Goal: Task Accomplishment & Management: Manage account settings

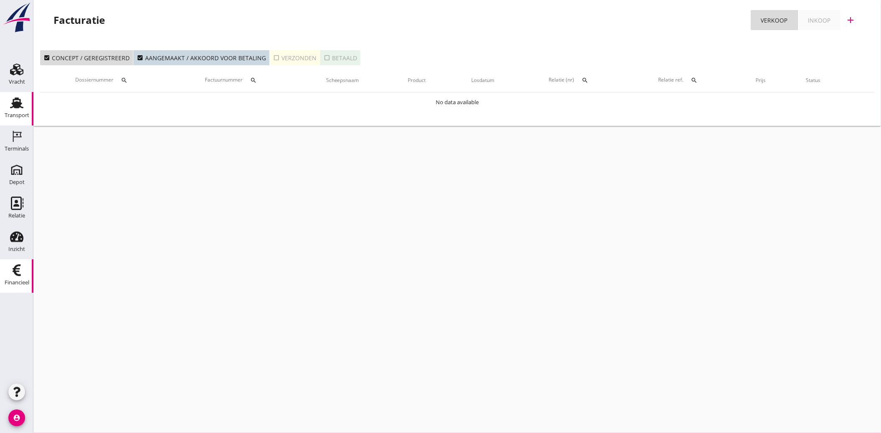
click at [23, 115] on div "Transport" at bounding box center [17, 114] width 25 height 5
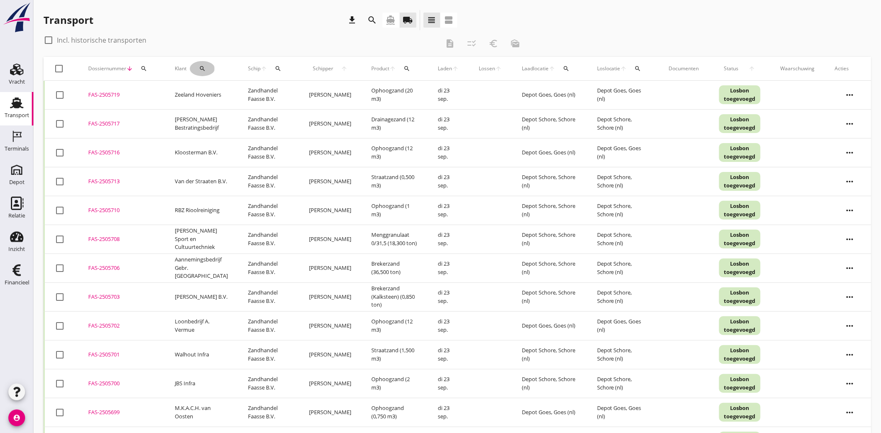
click at [202, 68] on icon "search" at bounding box center [202, 68] width 7 height 7
click at [214, 89] on input "Zoeken op opdrachtgever..." at bounding box center [236, 92] width 87 height 13
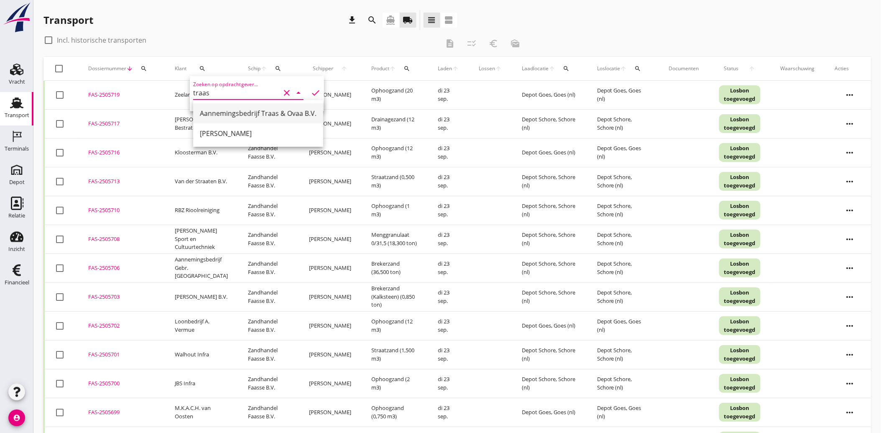
click at [233, 113] on div "Aannemingsbedrijf Traas & Ovaa B.V." at bounding box center [258, 113] width 117 height 10
type input "Aannemingsbedrijf Traas & Ovaa B.V."
click at [311, 93] on icon "check" at bounding box center [316, 93] width 10 height 10
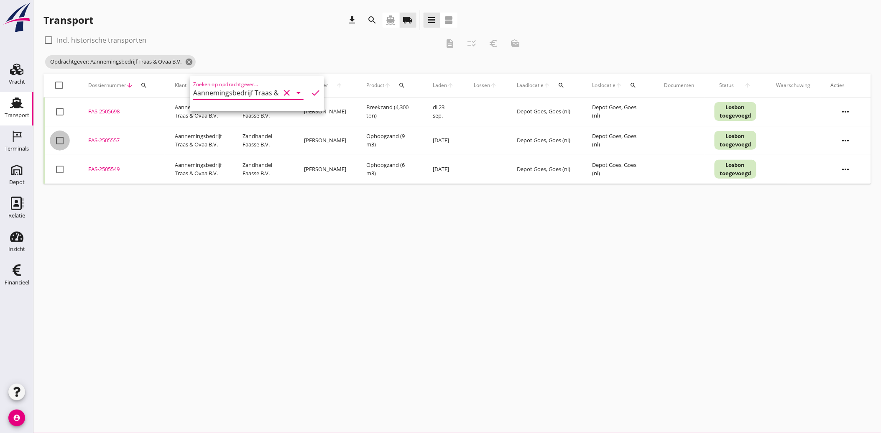
drag, startPoint x: 60, startPoint y: 144, endPoint x: 59, endPoint y: 160, distance: 16.4
click at [60, 148] on td "check_box_outline_blank" at bounding box center [61, 140] width 34 height 29
drag, startPoint x: 59, startPoint y: 166, endPoint x: 62, endPoint y: 169, distance: 4.4
click at [59, 166] on div at bounding box center [60, 169] width 14 height 14
checkbox input "true"
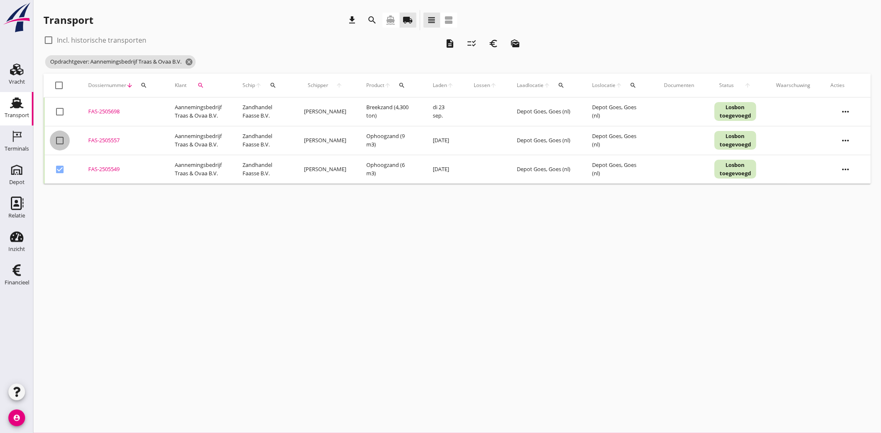
drag, startPoint x: 63, startPoint y: 141, endPoint x: 74, endPoint y: 145, distance: 11.1
click at [63, 142] on div at bounding box center [60, 140] width 14 height 14
checkbox input "true"
click at [450, 45] on icon "description" at bounding box center [450, 43] width 10 height 10
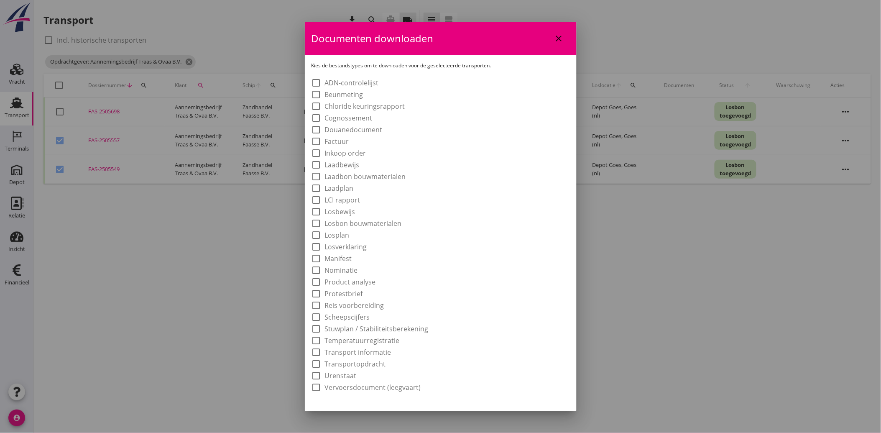
click at [355, 177] on label "Laadbon bouwmaterialen" at bounding box center [365, 176] width 81 height 8
checkbox input "true"
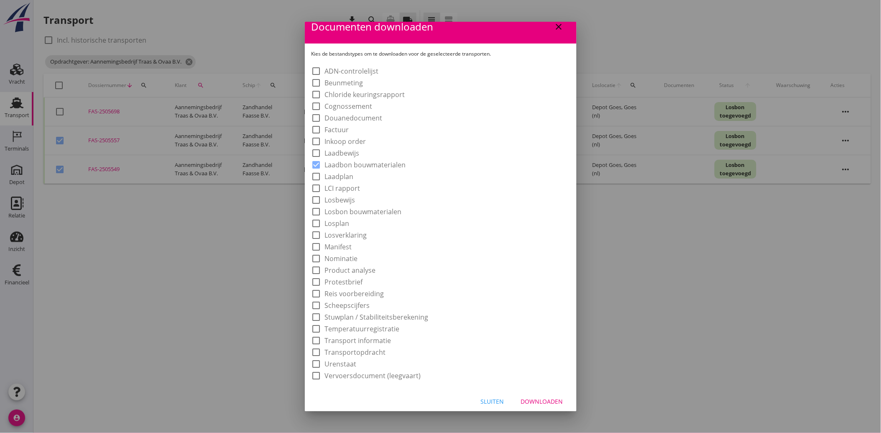
scroll to position [15, 0]
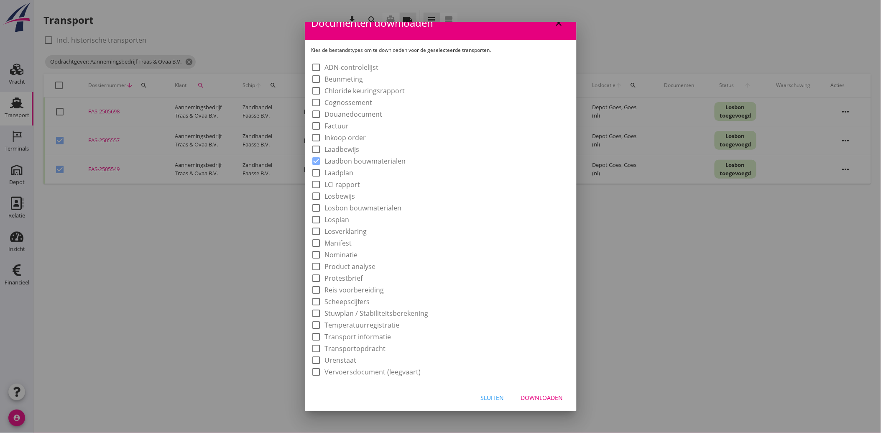
click at [534, 394] on div "Downloaden" at bounding box center [542, 397] width 42 height 9
checkbox input "false"
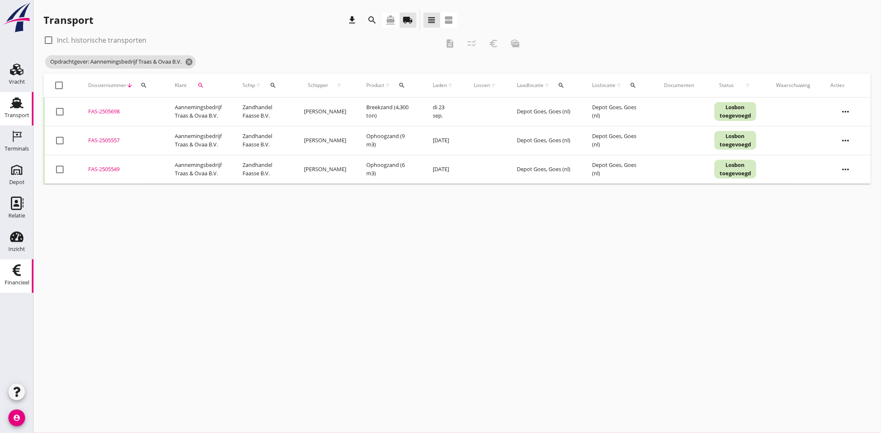
click at [14, 269] on use at bounding box center [17, 270] width 8 height 12
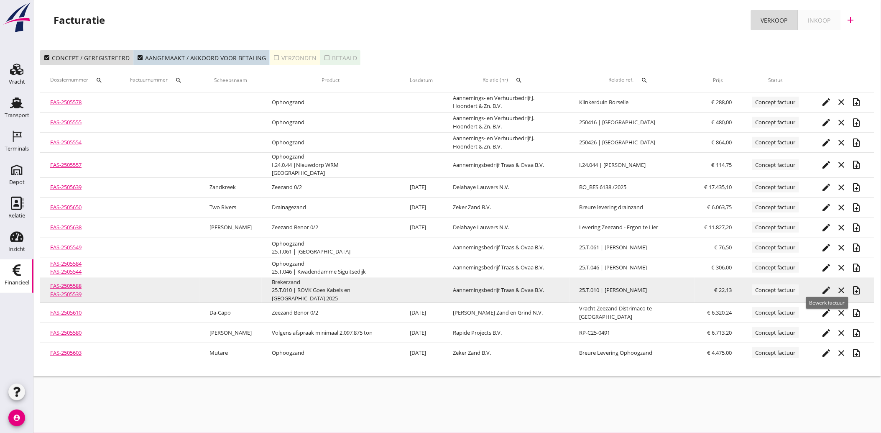
click at [828, 285] on icon "edit" at bounding box center [827, 290] width 10 height 10
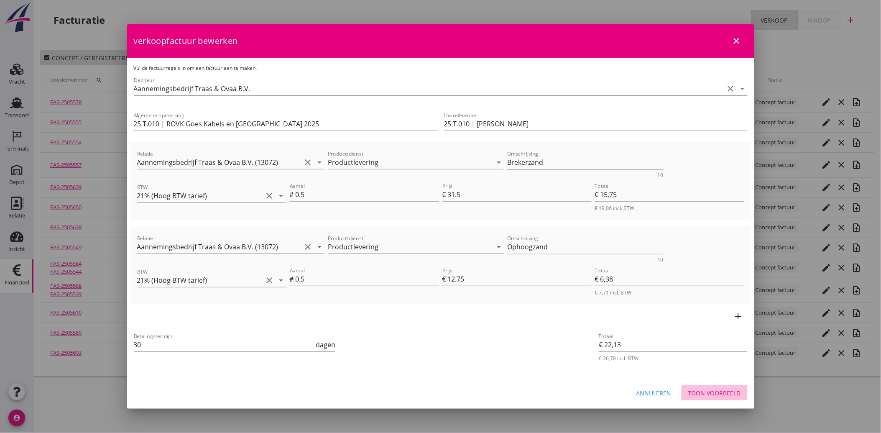
click at [717, 388] on div "Toon voorbeeld" at bounding box center [714, 392] width 53 height 9
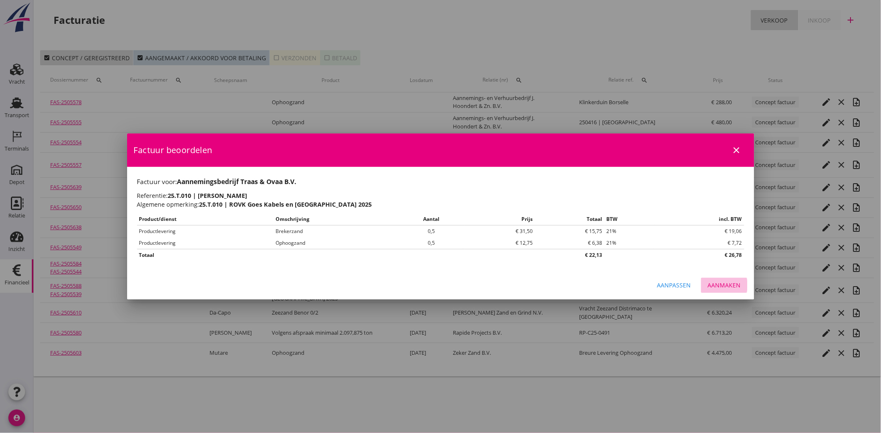
click at [725, 278] on button "Aanmaken" at bounding box center [724, 285] width 46 height 15
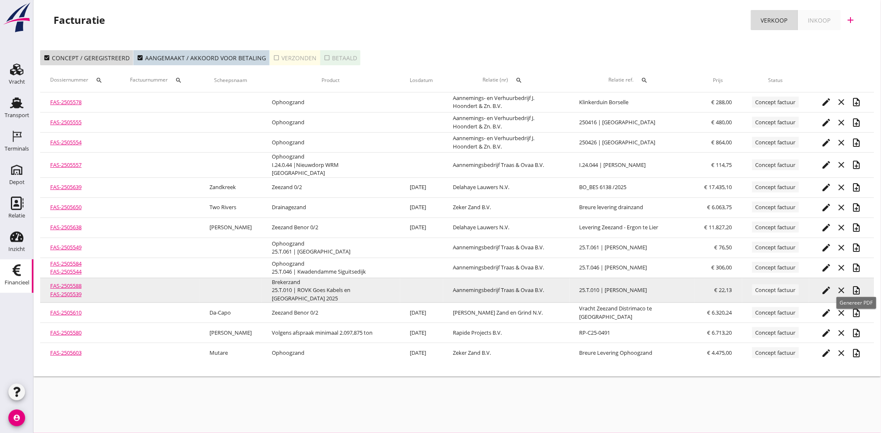
click at [854, 285] on icon "note_add" at bounding box center [857, 290] width 10 height 10
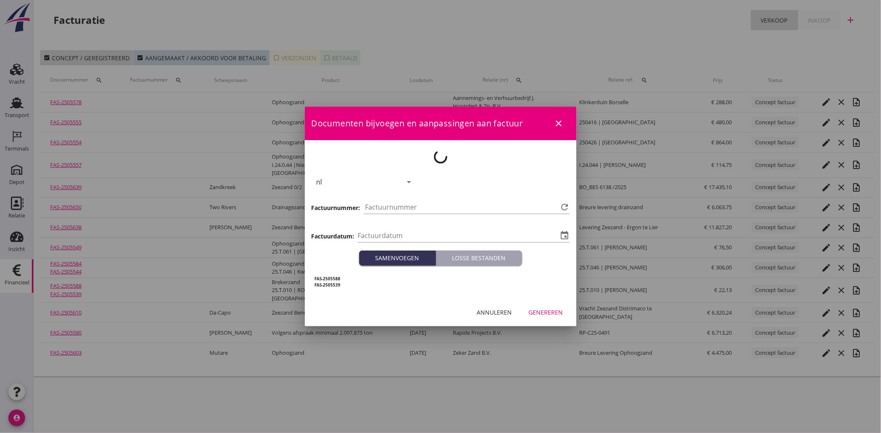
type input "[DATE]"
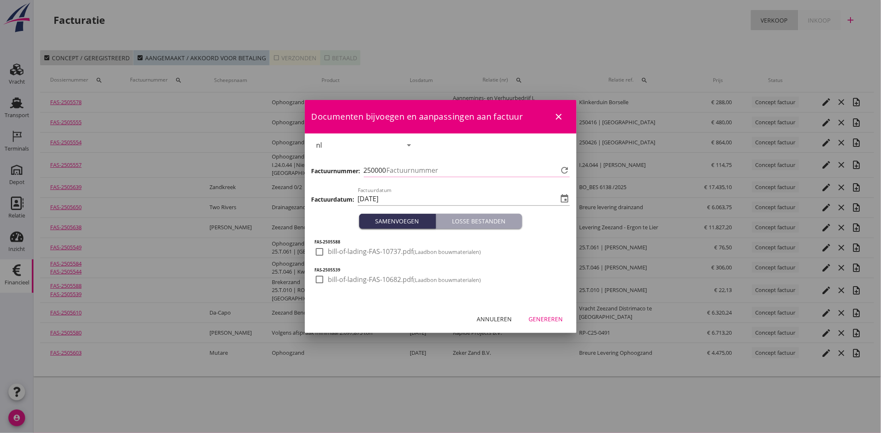
type input "3943"
click at [319, 250] on div at bounding box center [320, 252] width 14 height 14
checkbox input "true"
click at [319, 280] on div at bounding box center [320, 279] width 14 height 14
checkbox input "true"
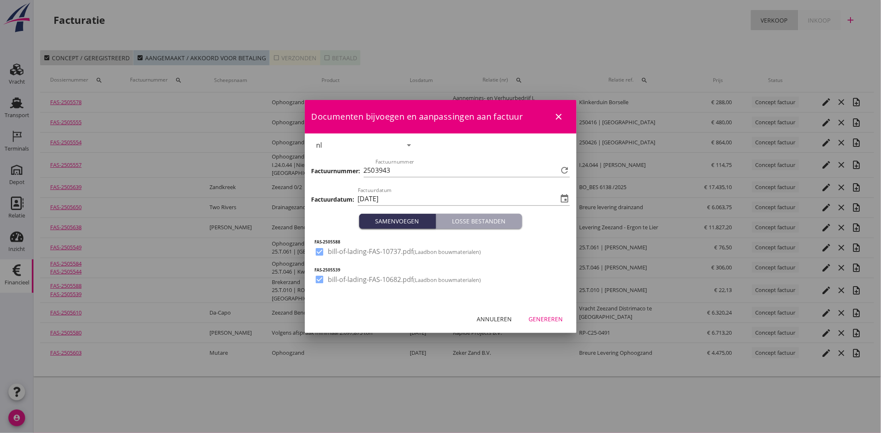
click at [544, 314] on div "Genereren" at bounding box center [546, 318] width 34 height 9
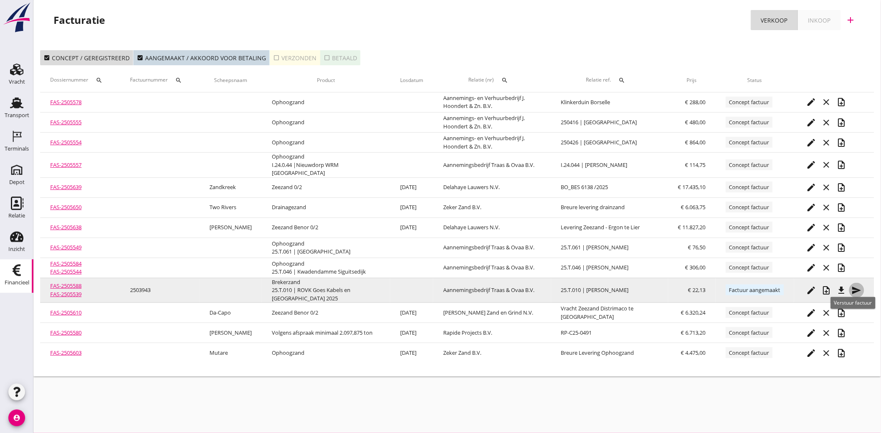
click at [855, 285] on icon "send" at bounding box center [857, 290] width 10 height 10
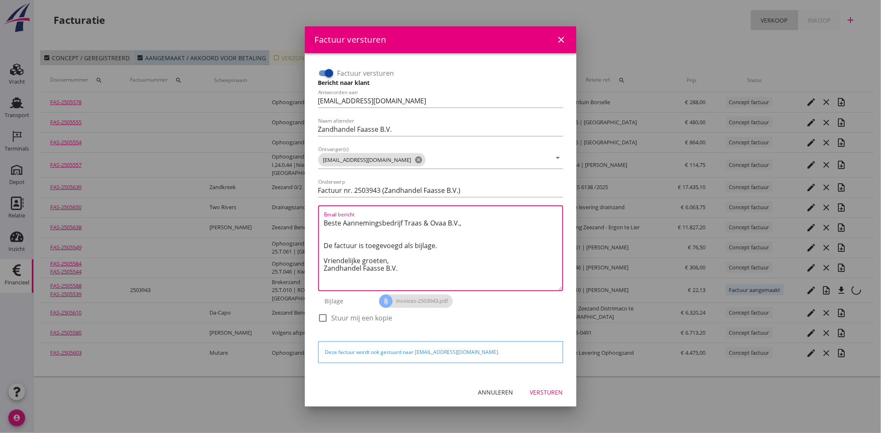
drag, startPoint x: 408, startPoint y: 270, endPoint x: 317, endPoint y: 218, distance: 104.9
click at [317, 218] on div "Factuur versturen Bericht naar klant Antwoorden aan [EMAIL_ADDRESS][DOMAIN_NAME…" at bounding box center [441, 199] width 252 height 273
paste textarea "Geachte heer/mevrouw, Hierbij zenden wij u onze factuur i.v.m. de door ons aan …"
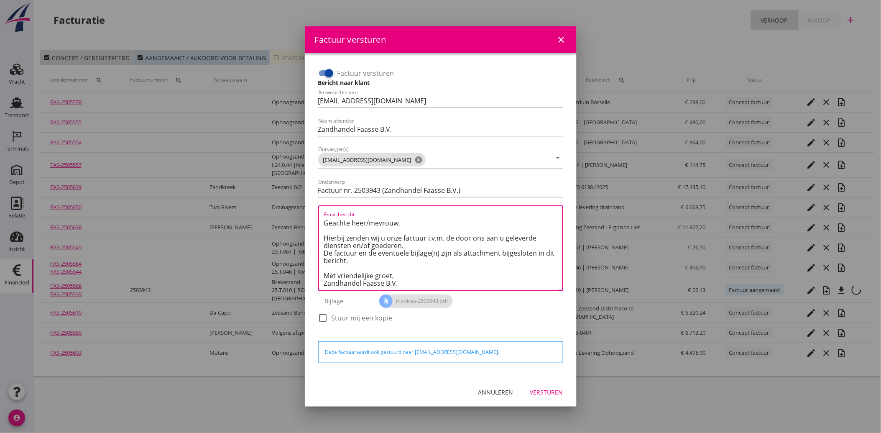
type textarea "Geachte heer/mevrouw, Hierbij zenden wij u onze factuur i.v.m. de door ons aan …"
click at [554, 392] on div "Versturen" at bounding box center [546, 392] width 33 height 9
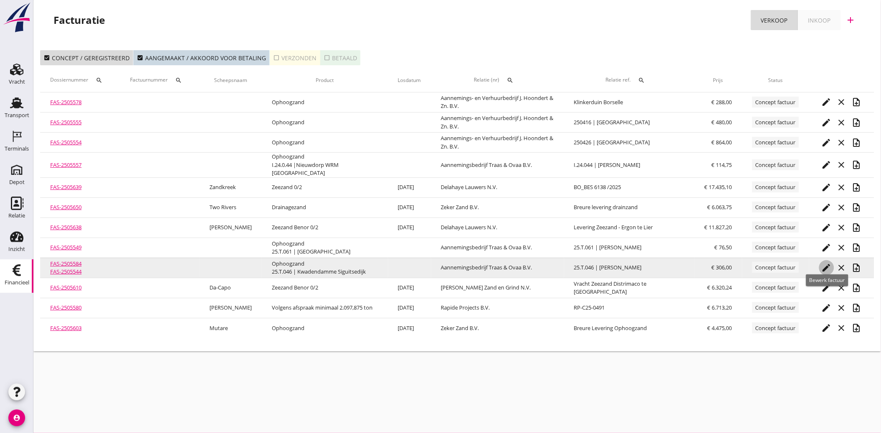
click at [826, 263] on icon "edit" at bounding box center [827, 268] width 10 height 10
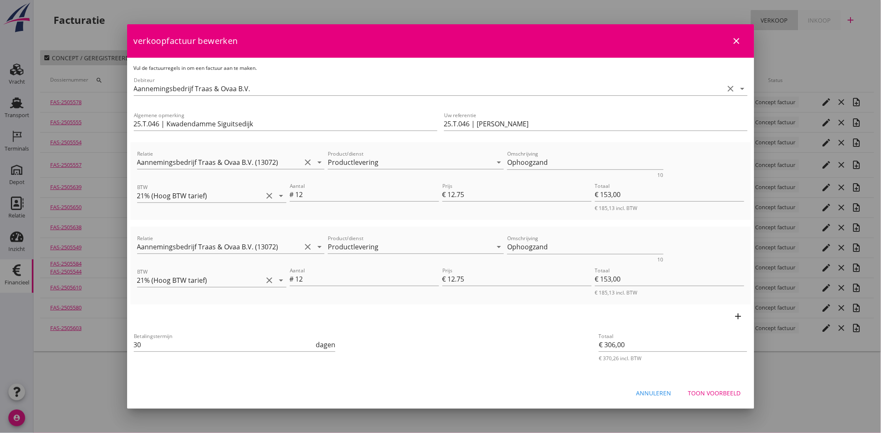
click at [727, 390] on div "Toon voorbeeld" at bounding box center [714, 392] width 53 height 9
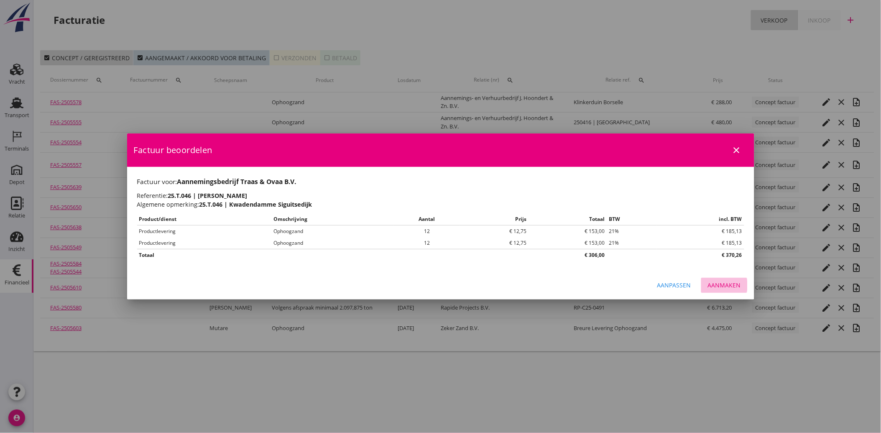
click at [723, 286] on div "Aanmaken" at bounding box center [724, 285] width 33 height 9
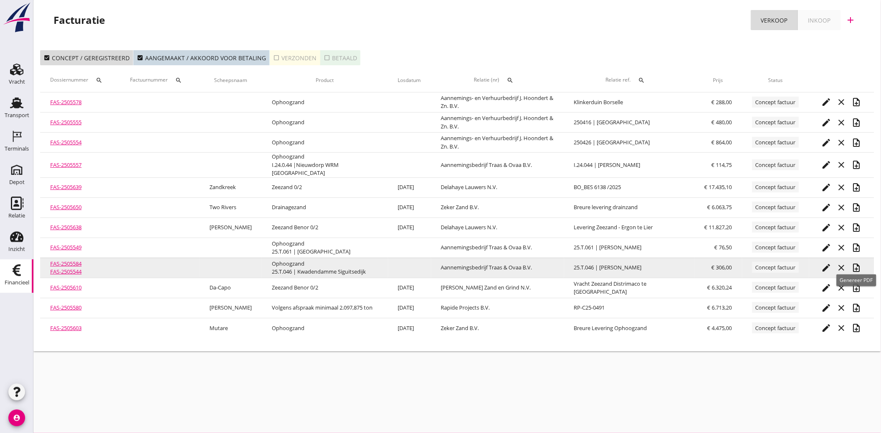
click at [858, 263] on icon "note_add" at bounding box center [857, 268] width 10 height 10
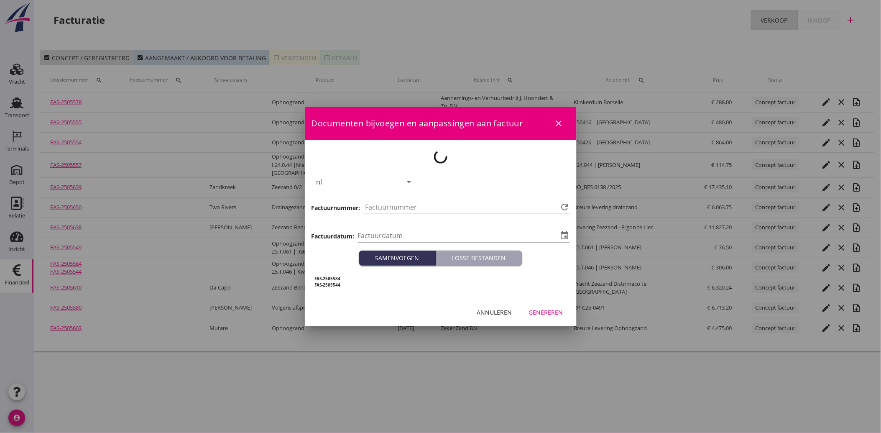
type input "[DATE]"
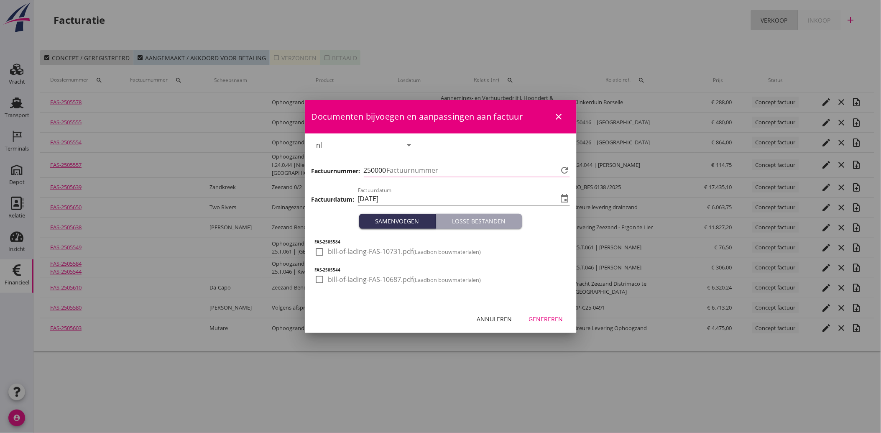
type input "3944"
click at [319, 254] on div at bounding box center [320, 252] width 14 height 14
checkbox input "true"
click at [321, 277] on div at bounding box center [320, 279] width 14 height 14
checkbox input "true"
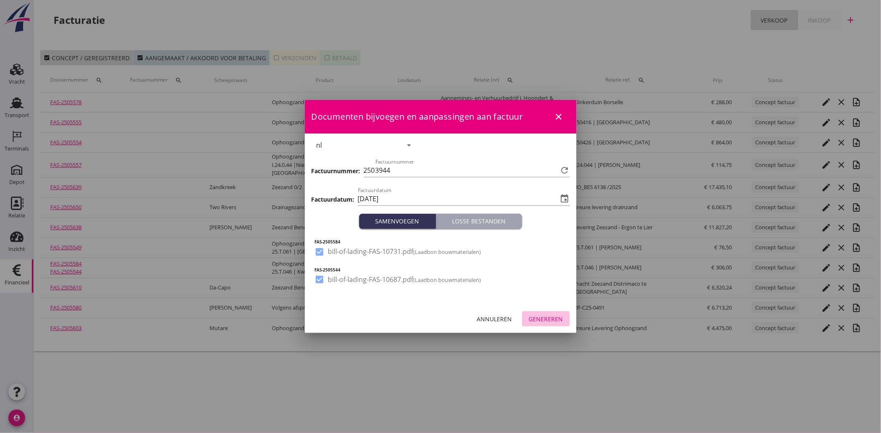
click at [565, 320] on button "Genereren" at bounding box center [546, 318] width 48 height 15
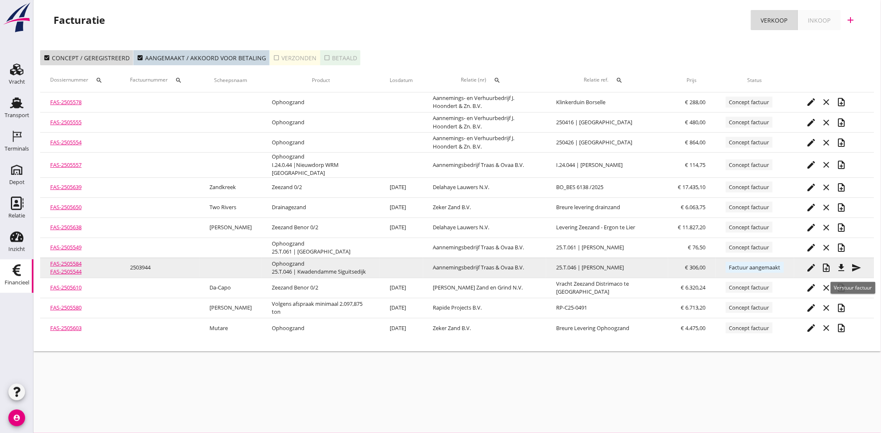
click at [855, 266] on icon "send" at bounding box center [857, 268] width 10 height 10
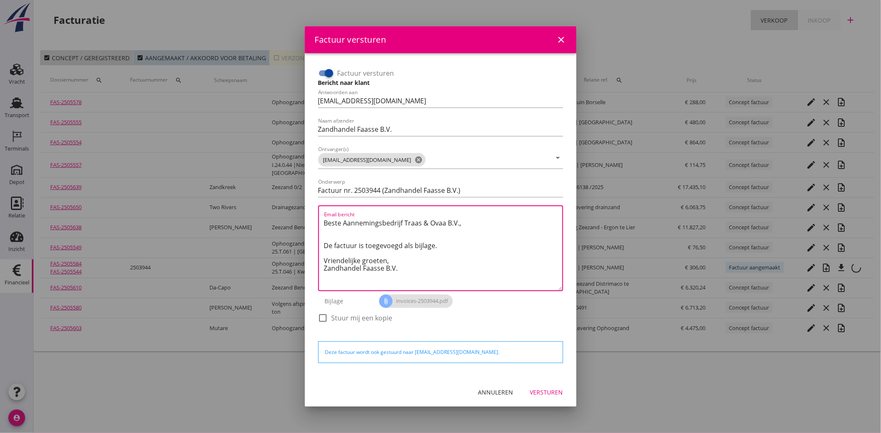
drag, startPoint x: 409, startPoint y: 271, endPoint x: 318, endPoint y: 220, distance: 104.7
click at [318, 220] on div "Email bericht Beste Aannemingsbedrijf Traas & Ovaa B.V., De factuur is toegevoe…" at bounding box center [440, 248] width 245 height 86
paste textarea "Geachte heer/mevrouw, Hierbij zenden wij u onze factuur i.v.m. de door ons aan …"
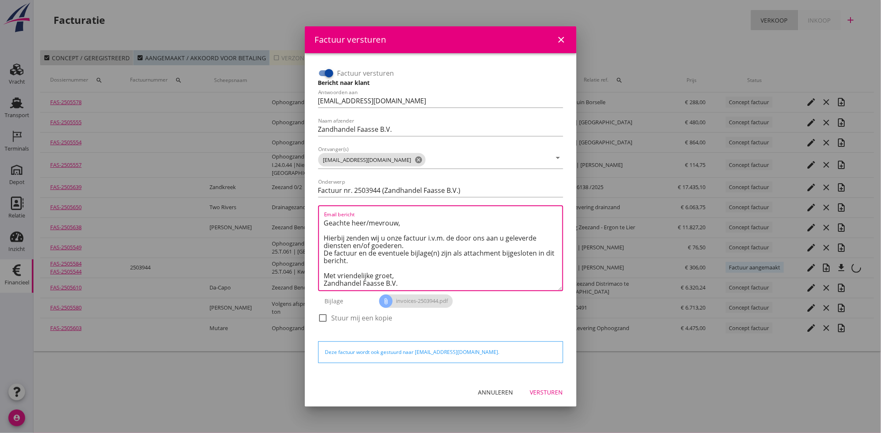
type textarea "Geachte heer/mevrouw, Hierbij zenden wij u onze factuur i.v.m. de door ons aan …"
click at [546, 388] on div "Versturen" at bounding box center [546, 392] width 33 height 9
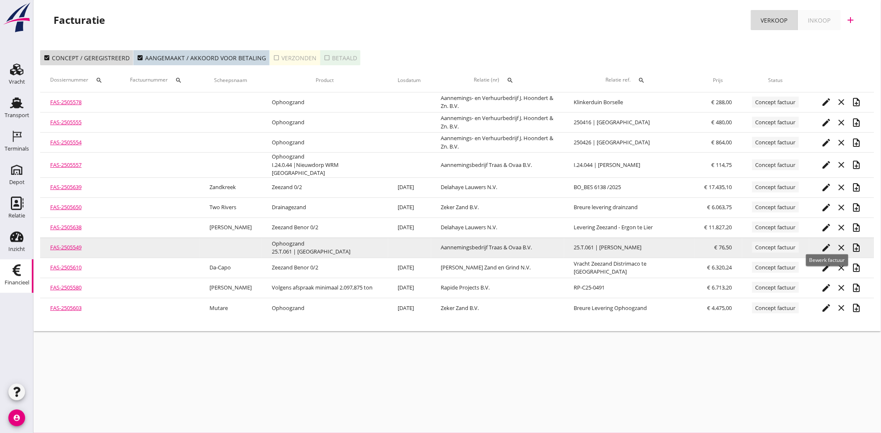
click at [827, 243] on icon "edit" at bounding box center [827, 248] width 10 height 10
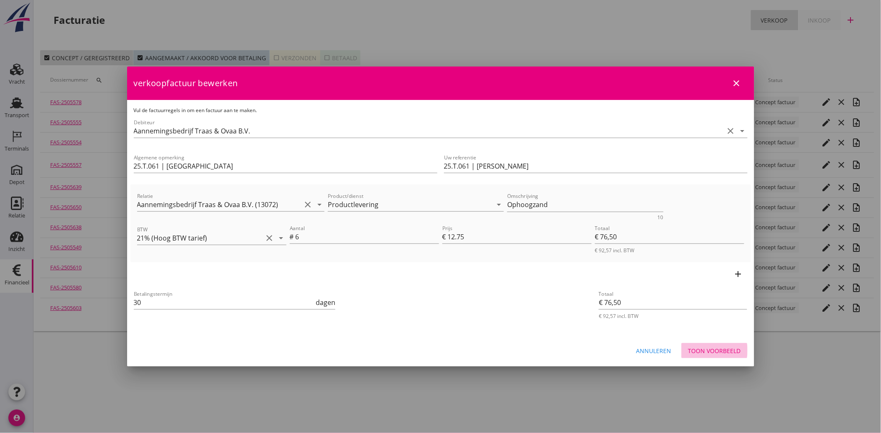
click at [715, 345] on button "Toon voorbeeld" at bounding box center [715, 350] width 66 height 15
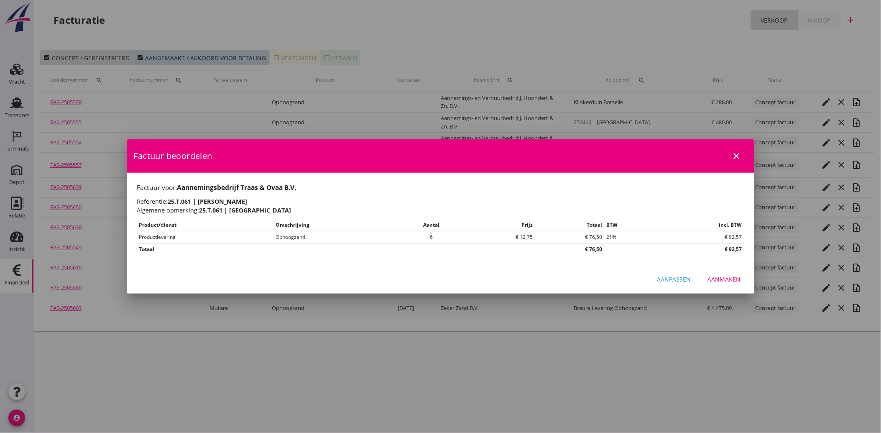
click at [726, 276] on div "Aanmaken" at bounding box center [724, 279] width 33 height 9
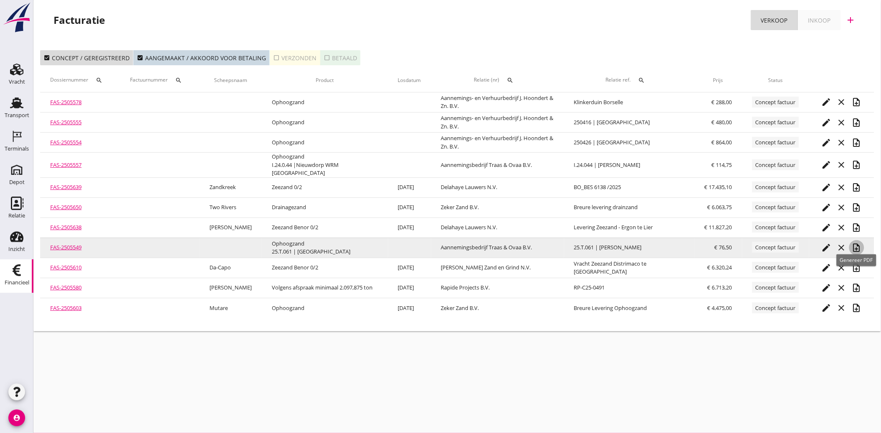
click at [858, 244] on icon "note_add" at bounding box center [857, 248] width 10 height 10
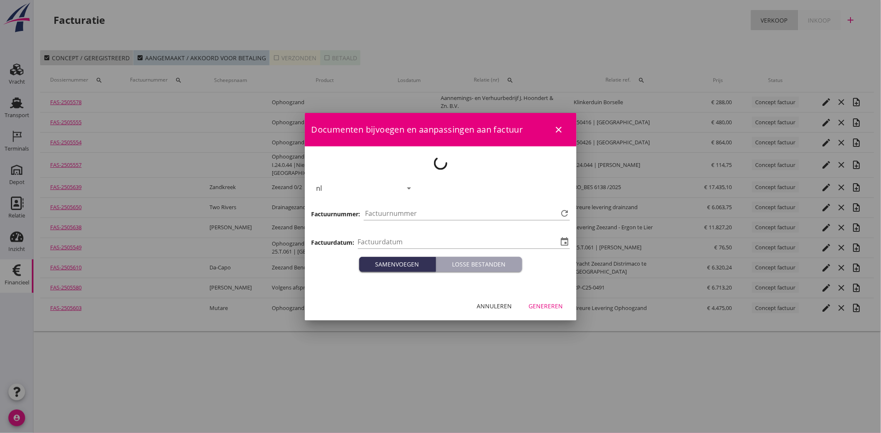
type input "[DATE]"
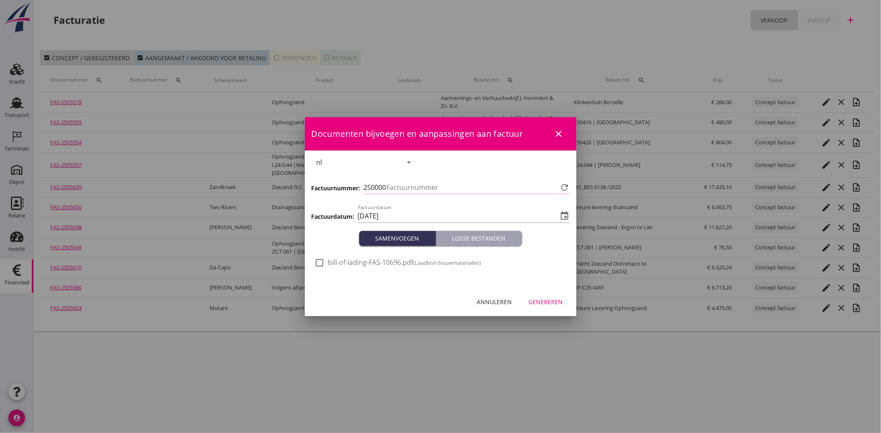
type input "3945"
click at [325, 264] on div at bounding box center [320, 262] width 14 height 14
checkbox input "true"
click at [553, 300] on div "Genereren" at bounding box center [546, 301] width 34 height 9
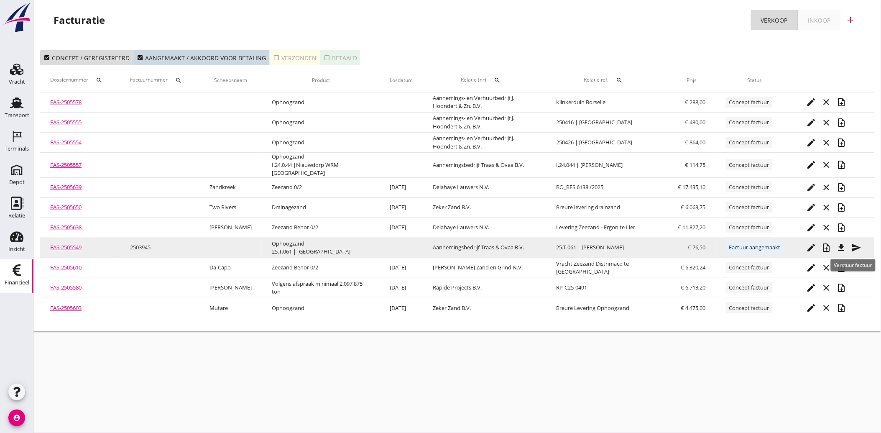
click at [856, 246] on icon "send" at bounding box center [857, 248] width 10 height 10
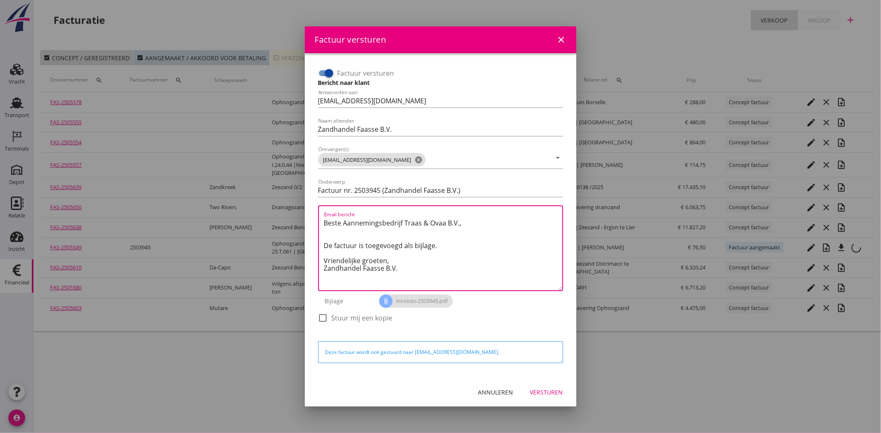
drag, startPoint x: 404, startPoint y: 268, endPoint x: 323, endPoint y: 218, distance: 95.0
click at [324, 218] on textarea "Beste Aannemingsbedrijf Traas & Ovaa B.V., De factuur is toegevoegd als bijlage…" at bounding box center [443, 253] width 238 height 74
paste textarea "Geachte heer/mevrouw, Hierbij zenden wij u onze factuur i.v.m. de door ons aan …"
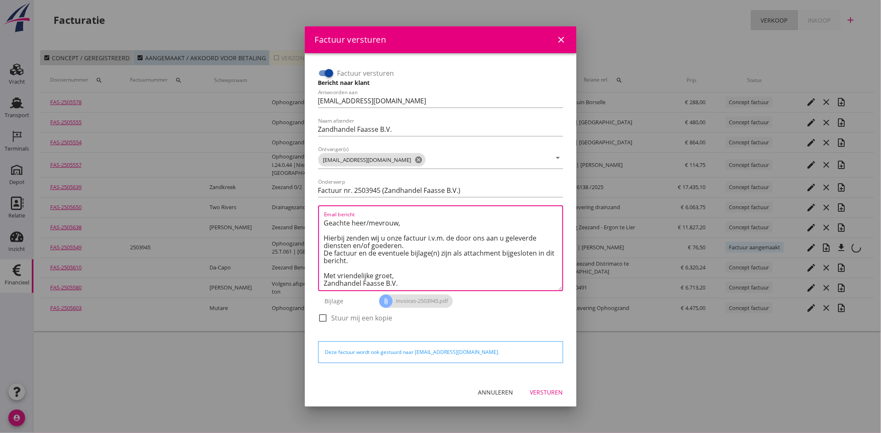
type textarea "Geachte heer/mevrouw, Hierbij zenden wij u onze factuur i.v.m. de door ons aan …"
click at [540, 398] on button "Versturen" at bounding box center [546, 392] width 46 height 15
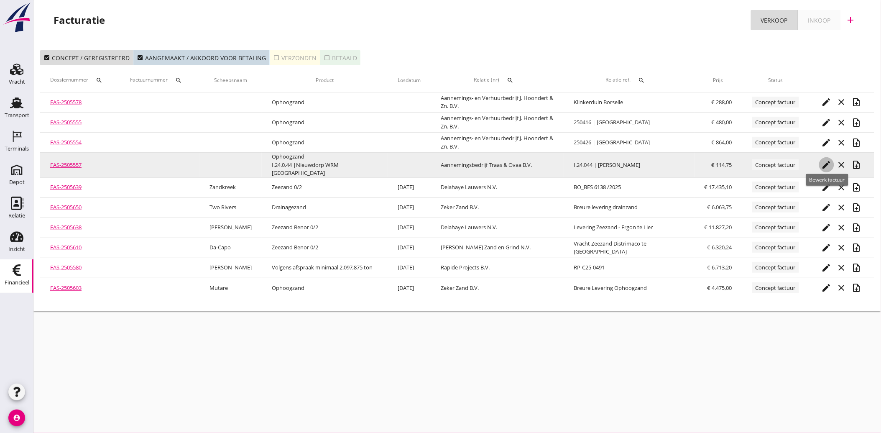
click at [824, 166] on icon "edit" at bounding box center [827, 165] width 10 height 10
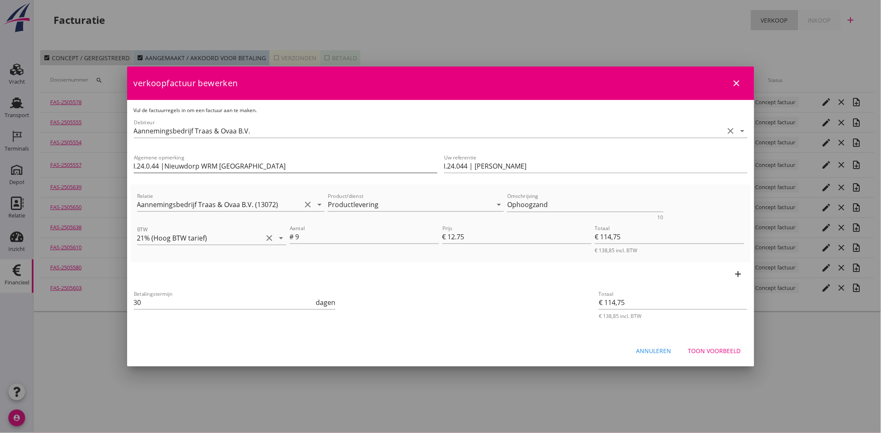
click at [152, 164] on input "I.24.0.44 |Nieuwdorp WRM [GEOGRAPHIC_DATA]" at bounding box center [286, 165] width 304 height 13
type input "I.24.044 |Nieuwdorp WRM [GEOGRAPHIC_DATA]"
click at [400, 308] on div "Betalingstermijn 30 dagen" at bounding box center [337, 303] width 410 height 32
click at [727, 350] on div "Toon voorbeeld" at bounding box center [714, 350] width 53 height 9
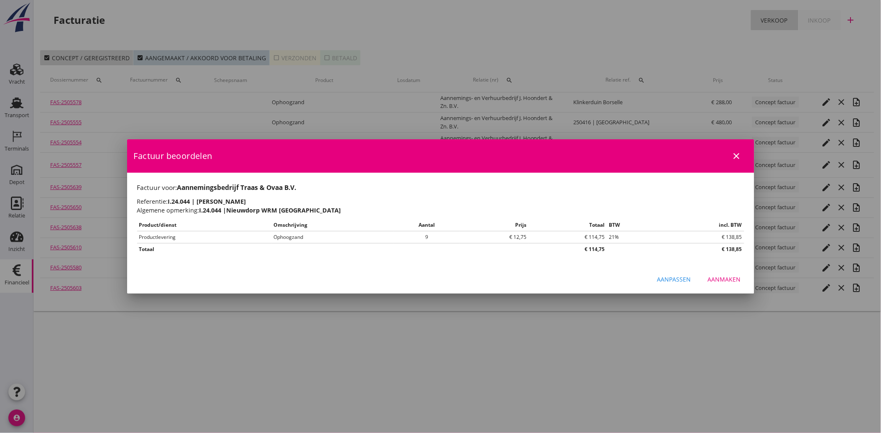
click at [717, 275] on div "Aanmaken" at bounding box center [724, 279] width 33 height 9
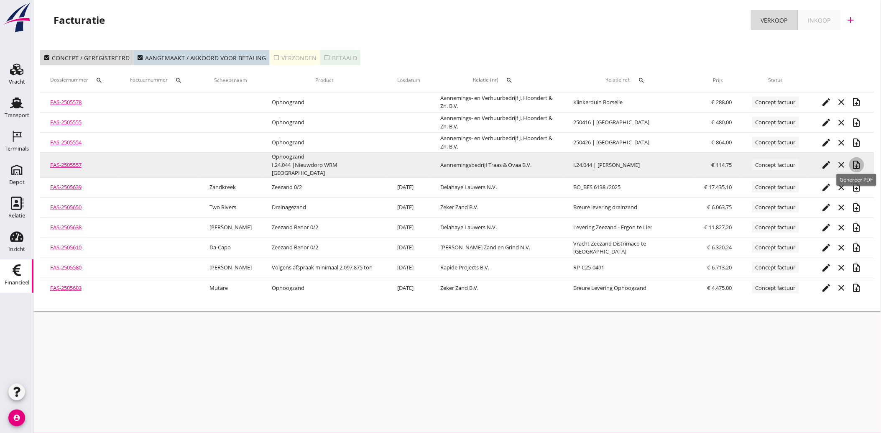
click at [856, 160] on icon "note_add" at bounding box center [857, 165] width 10 height 10
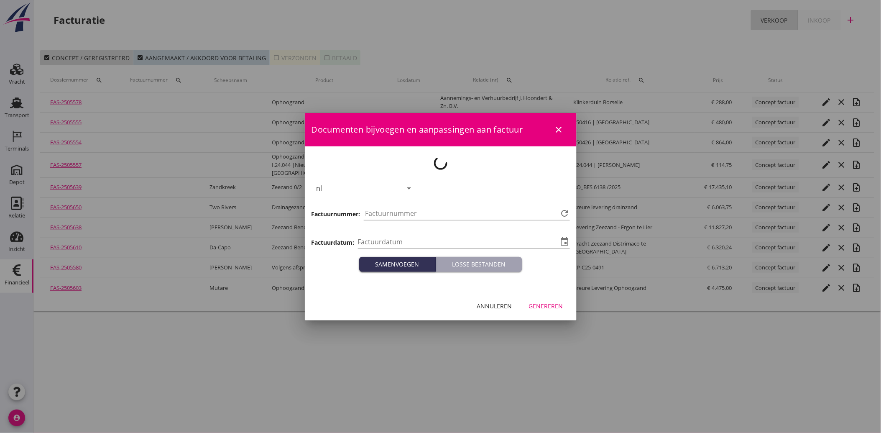
type input "[DATE]"
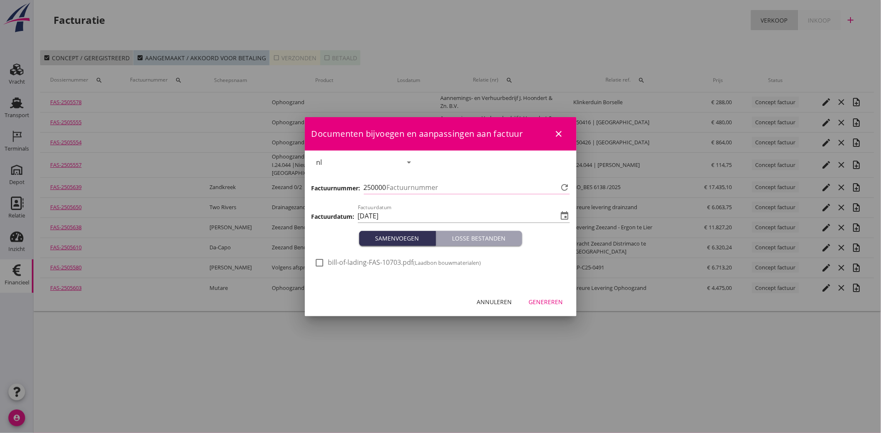
type input "3946"
click at [326, 260] on div at bounding box center [320, 262] width 14 height 14
checkbox input "true"
click at [548, 298] on div "Genereren" at bounding box center [546, 301] width 34 height 9
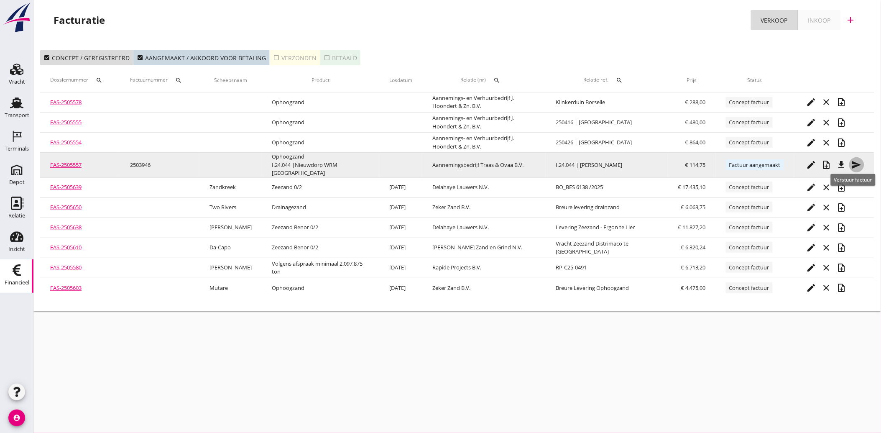
click at [854, 162] on icon "send" at bounding box center [857, 165] width 10 height 10
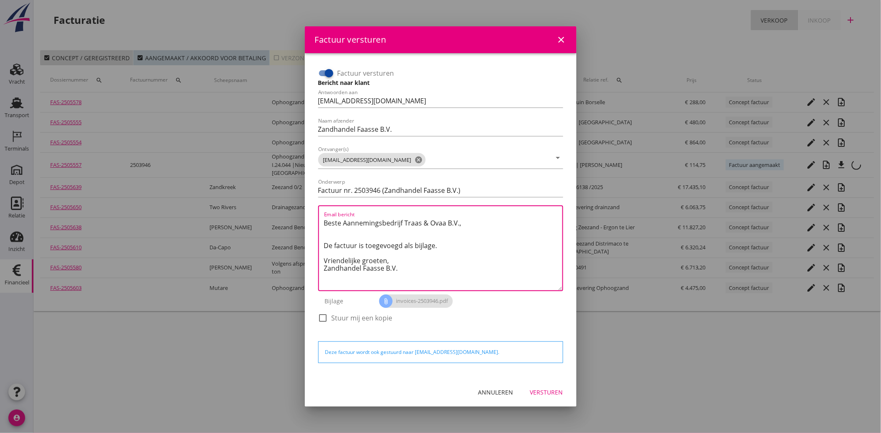
drag, startPoint x: 406, startPoint y: 271, endPoint x: 317, endPoint y: 214, distance: 106.4
click at [317, 214] on div "Factuur versturen Bericht naar klant Antwoorden aan [EMAIL_ADDRESS][DOMAIN_NAME…" at bounding box center [441, 199] width 252 height 273
paste textarea "Geachte heer/mevrouw, Hierbij zenden wij u onze factuur i.v.m. de door ons aan …"
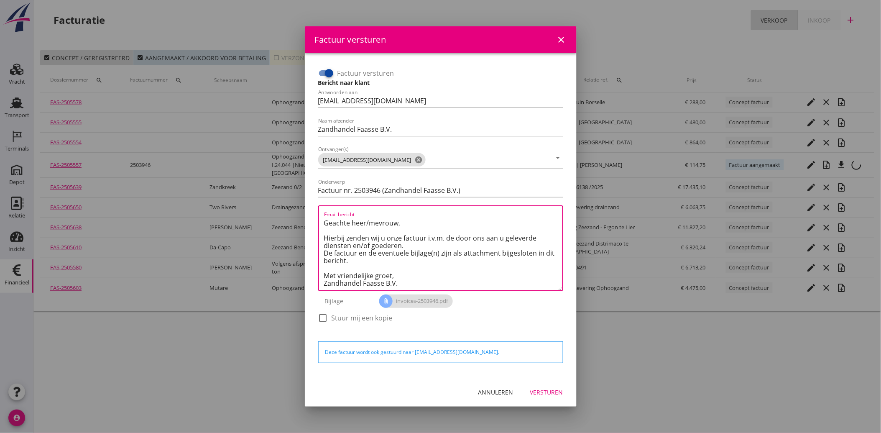
type textarea "Geachte heer/mevrouw, Hierbij zenden wij u onze factuur i.v.m. de door ons aan …"
click at [538, 390] on div "Versturen" at bounding box center [546, 392] width 33 height 9
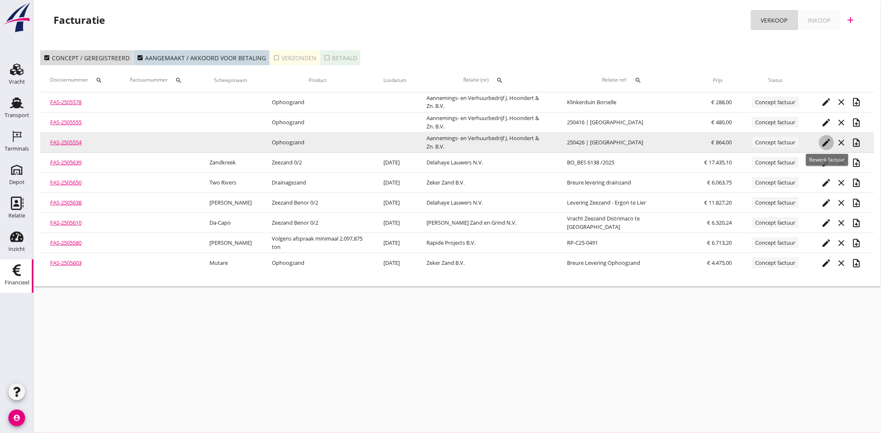
click at [826, 141] on icon "edit" at bounding box center [827, 143] width 10 height 10
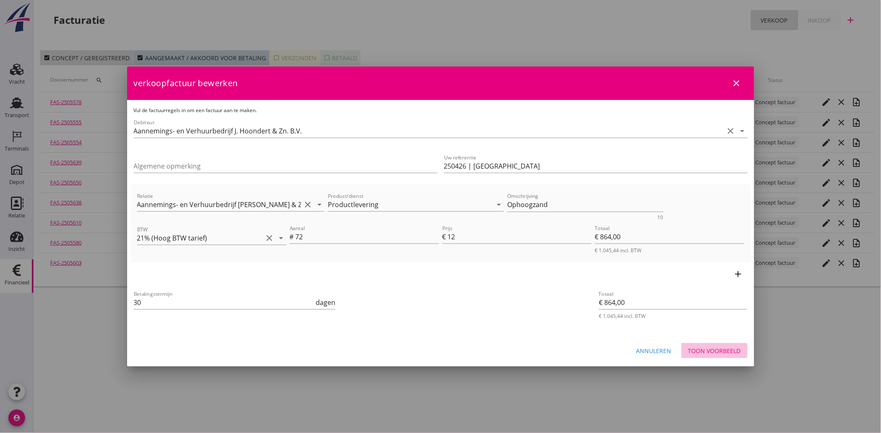
click at [705, 346] on div "Toon voorbeeld" at bounding box center [714, 350] width 53 height 9
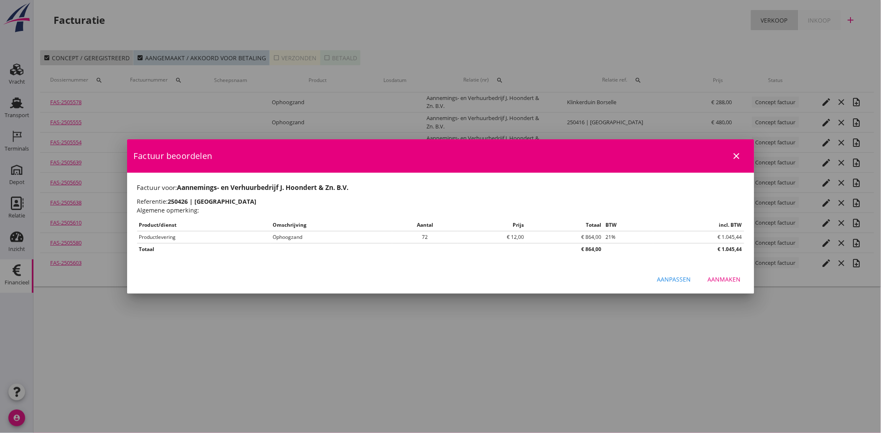
click at [718, 283] on div "Aanmaken" at bounding box center [724, 279] width 33 height 9
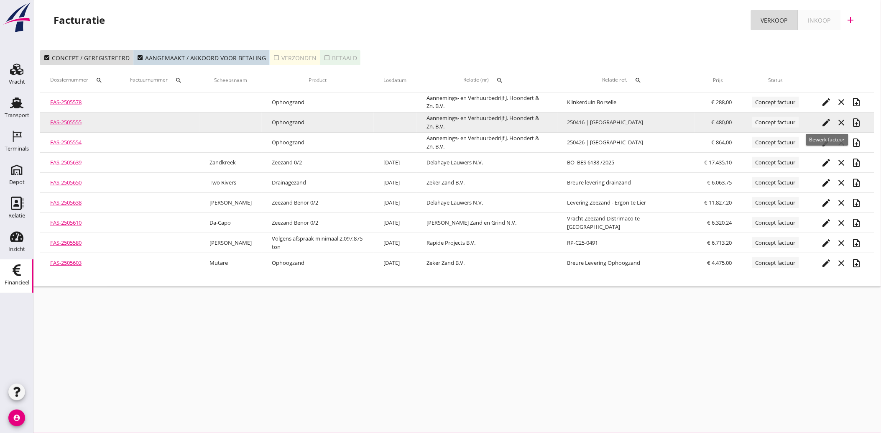
click at [829, 118] on icon "edit" at bounding box center [827, 122] width 10 height 10
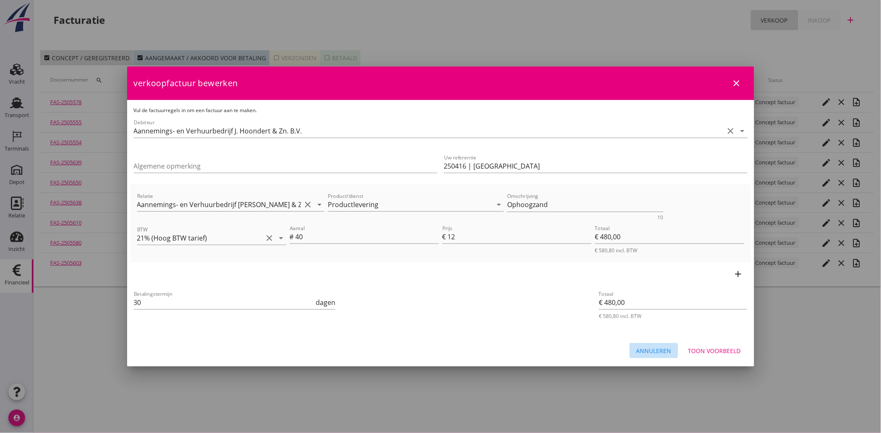
click at [655, 348] on div "Annuleren" at bounding box center [653, 350] width 35 height 9
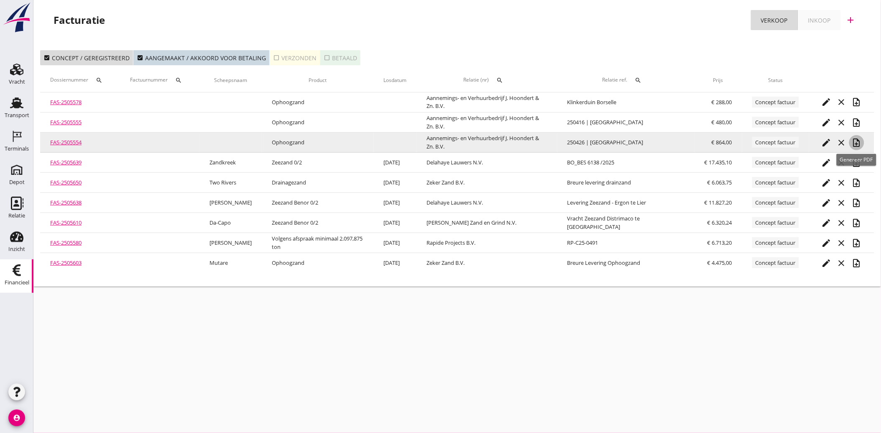
click at [856, 141] on icon "note_add" at bounding box center [857, 143] width 10 height 10
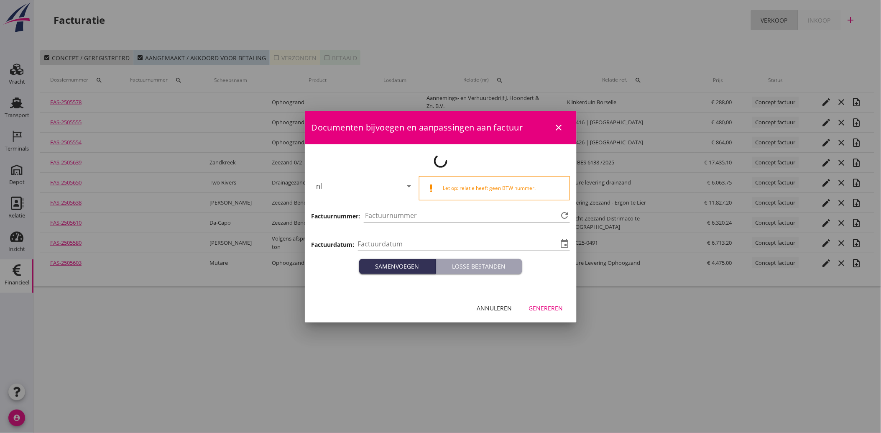
type input "[DATE]"
type input "3947"
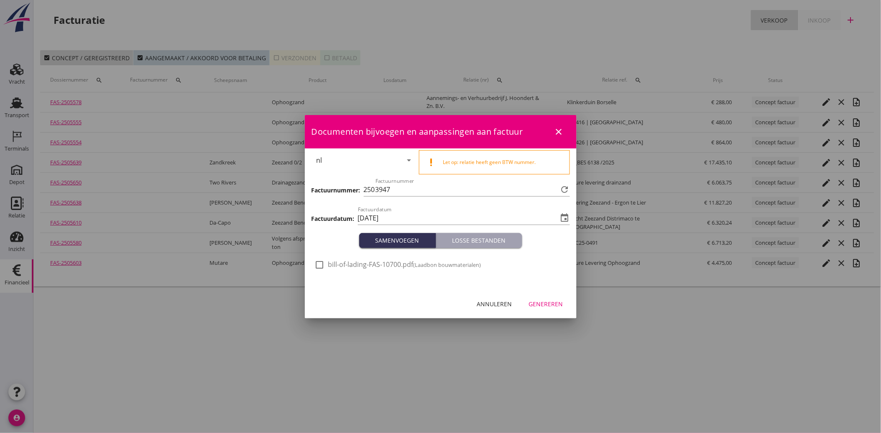
click at [327, 262] on div "check_box_outline_blank bill-of-lading-FAS-10700.pdf (Laadbon bouwmaterialen)" at bounding box center [398, 265] width 166 height 10
click at [316, 262] on div at bounding box center [320, 265] width 14 height 14
checkbox input "true"
click at [539, 304] on div "Genereren" at bounding box center [546, 303] width 34 height 9
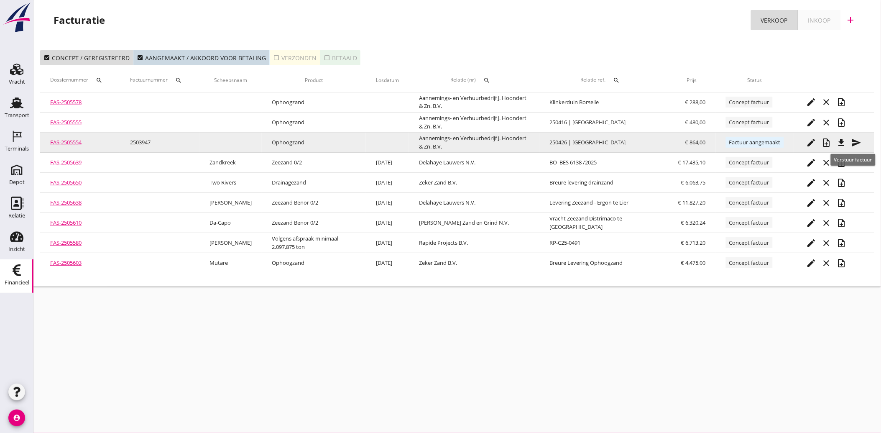
click at [859, 144] on icon "send" at bounding box center [857, 143] width 10 height 10
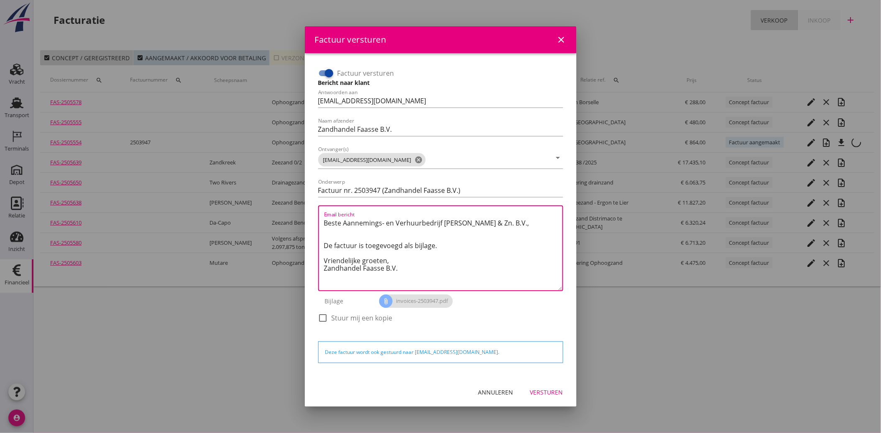
drag, startPoint x: 415, startPoint y: 276, endPoint x: 299, endPoint y: 202, distance: 137.1
click at [299, 202] on div "Factuur versturen close Factuur versturen Bericht naar klant Antwoorden aan [EM…" at bounding box center [440, 216] width 881 height 433
paste textarea "Geachte heer/mevrouw, Hierbij zenden wij u onze factuur i.v.m. de door ons aan …"
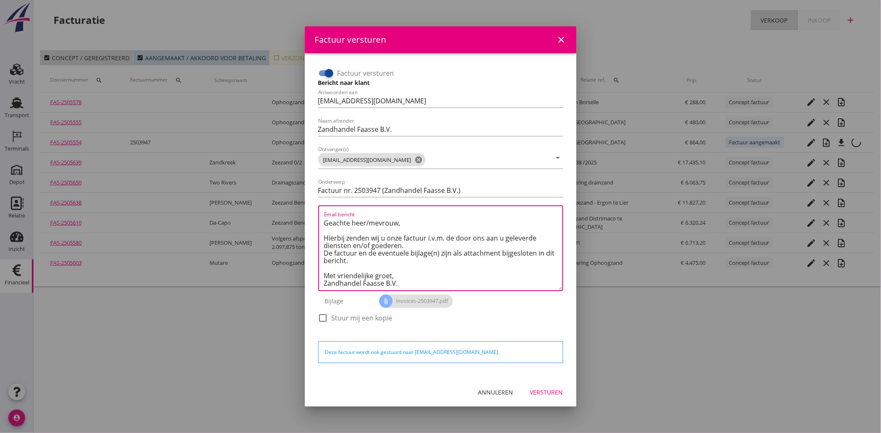
type textarea "Geachte heer/mevrouw, Hierbij zenden wij u onze factuur i.v.m. de door ons aan …"
click at [536, 388] on div "Versturen" at bounding box center [546, 392] width 33 height 9
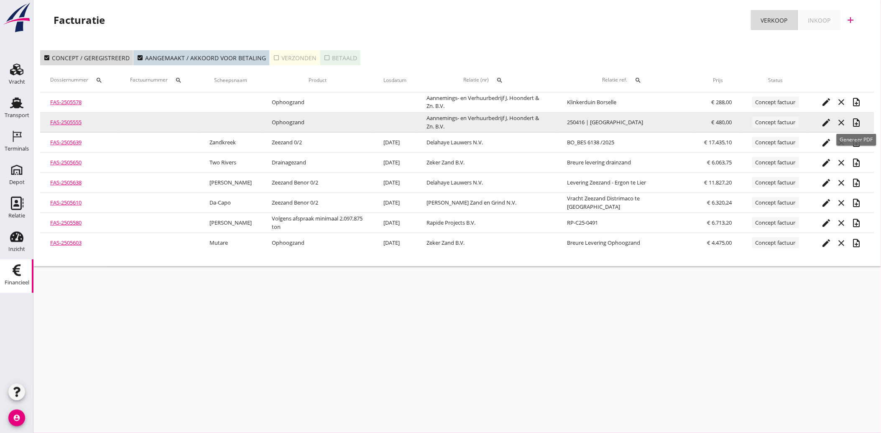
click at [857, 123] on icon "note_add" at bounding box center [857, 122] width 10 height 10
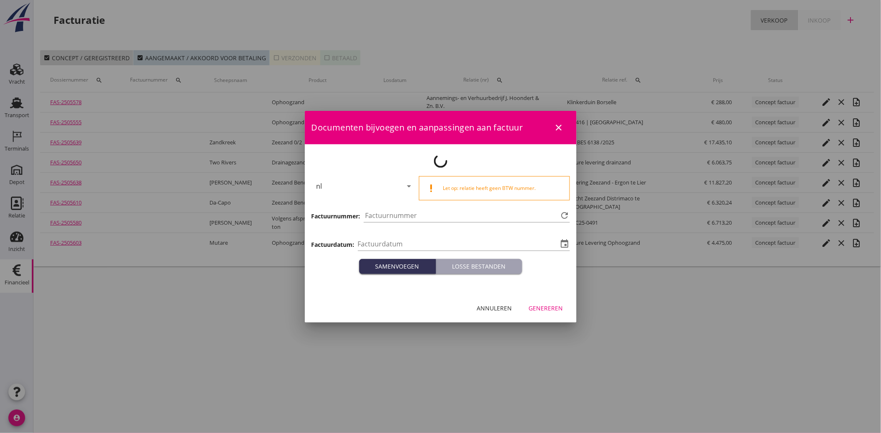
type input "[DATE]"
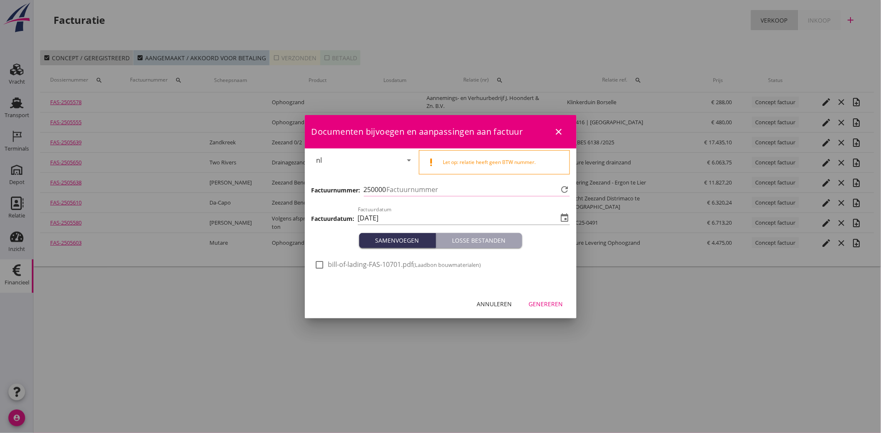
type input "3948"
click at [325, 262] on div at bounding box center [320, 265] width 14 height 14
checkbox input "true"
click at [542, 301] on div "Genereren" at bounding box center [546, 303] width 34 height 9
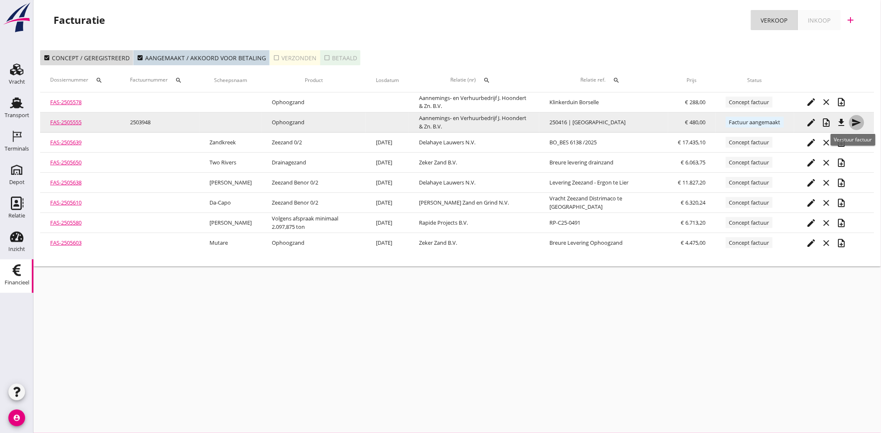
click at [853, 122] on icon "send" at bounding box center [857, 122] width 10 height 10
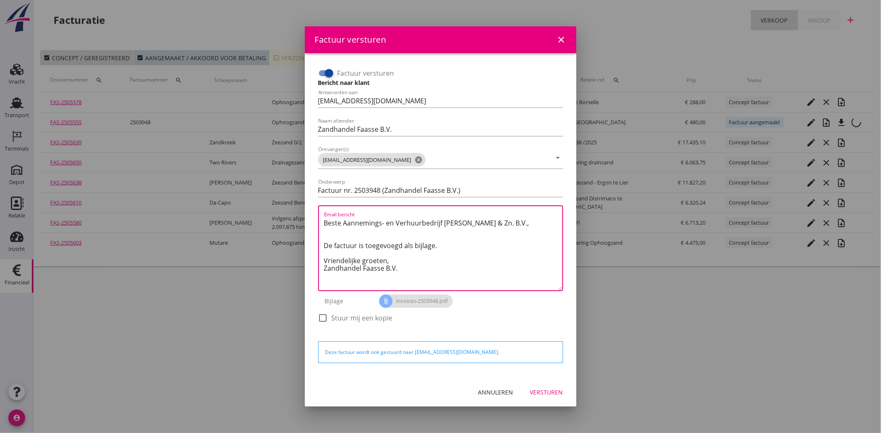
drag, startPoint x: 409, startPoint y: 273, endPoint x: 318, endPoint y: 219, distance: 105.6
click at [318, 219] on div "Email bericht Beste Aannemings- en Verhuurbedrijf [PERSON_NAME] & Zn. B.V., De …" at bounding box center [440, 248] width 245 height 86
paste textarea "Geachte heer/mevrouw, Hierbij zenden wij u onze factuur i.v.m. de door ons aan …"
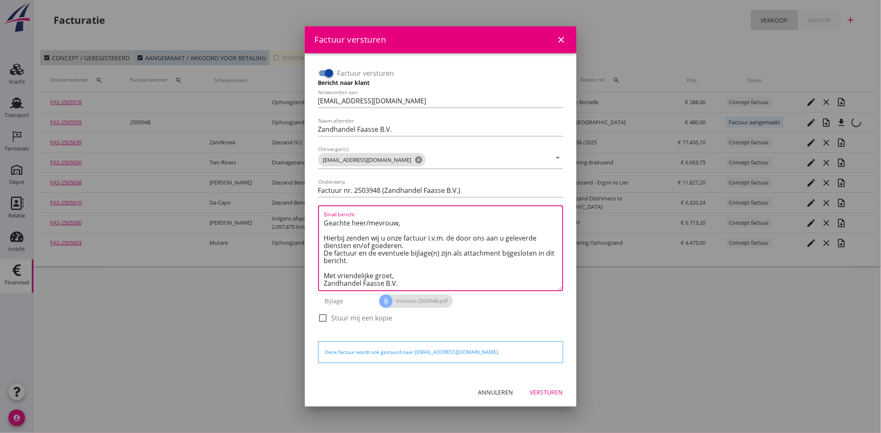
type textarea "Geachte heer/mevrouw, Hierbij zenden wij u onze factuur i.v.m. de door ons aan …"
click at [539, 390] on div "Versturen" at bounding box center [546, 392] width 33 height 9
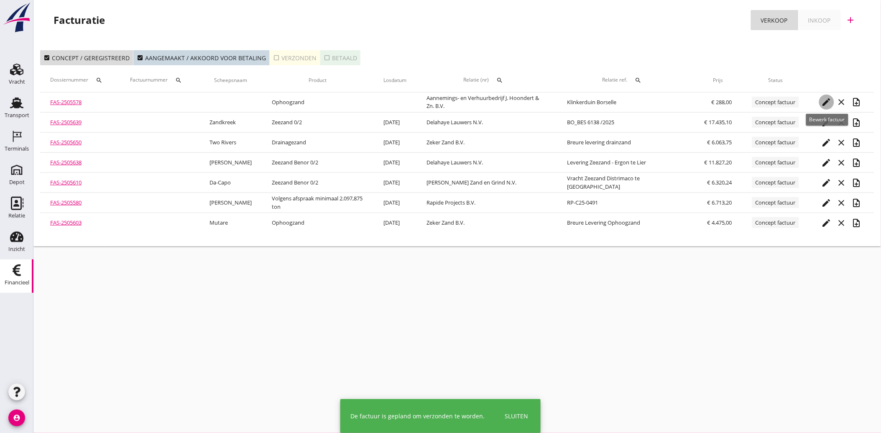
click at [824, 101] on icon "edit" at bounding box center [827, 102] width 10 height 10
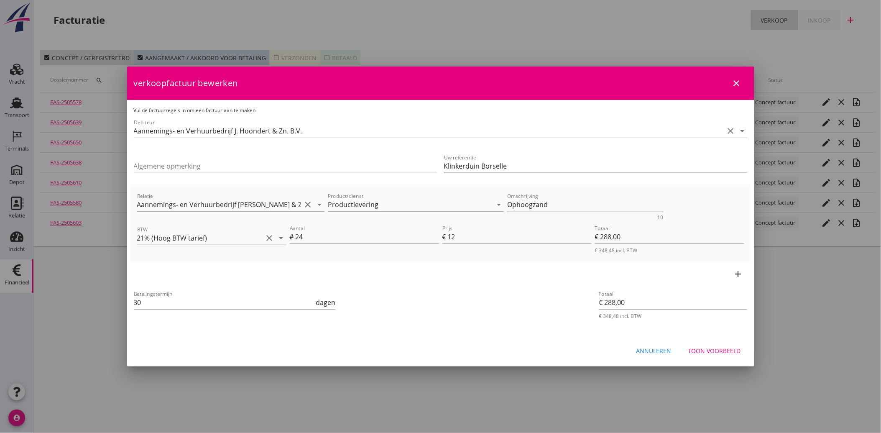
click at [496, 165] on input "Klinkerduin Borselle" at bounding box center [596, 165] width 304 height 13
click at [506, 165] on input "Klinkerduin Borsselle" at bounding box center [596, 165] width 304 height 13
type input "Klinkerduin Borssele"
click at [495, 313] on div "Betalingstermijn 30 dagen" at bounding box center [337, 303] width 410 height 32
click at [730, 351] on div "Toon voorbeeld" at bounding box center [714, 350] width 53 height 9
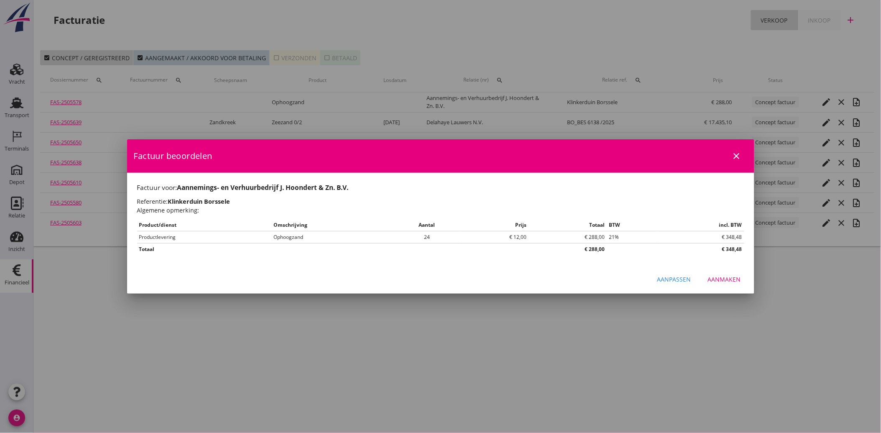
click at [722, 285] on button "Aanmaken" at bounding box center [724, 279] width 46 height 15
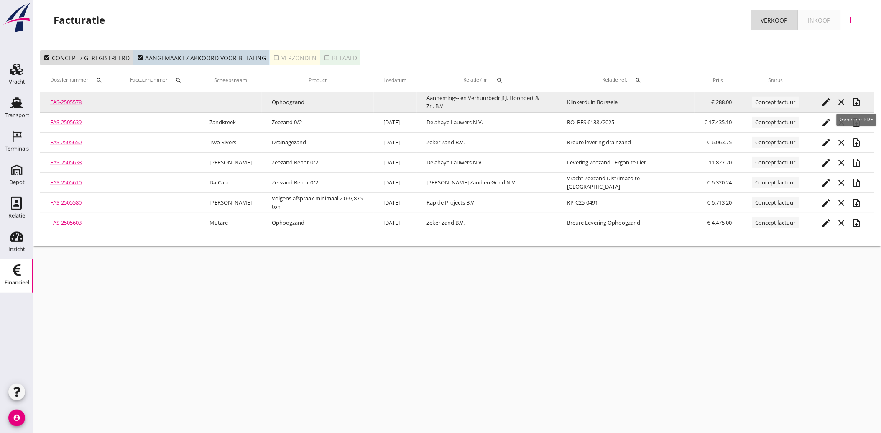
click at [855, 102] on icon "note_add" at bounding box center [857, 102] width 10 height 10
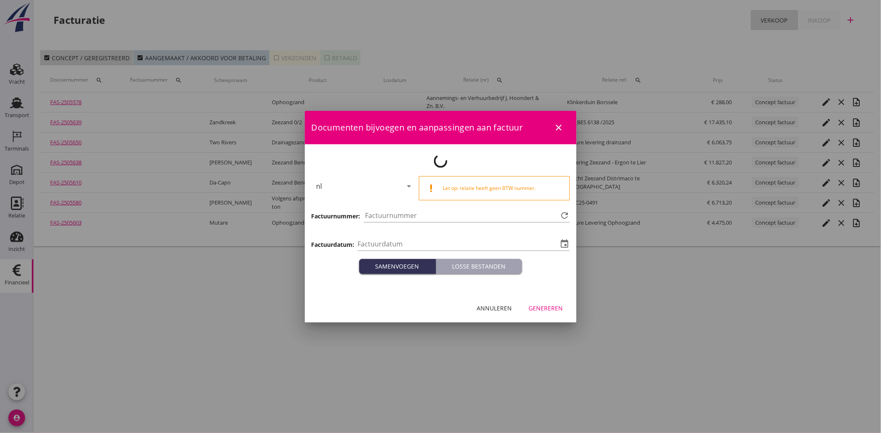
type input "[DATE]"
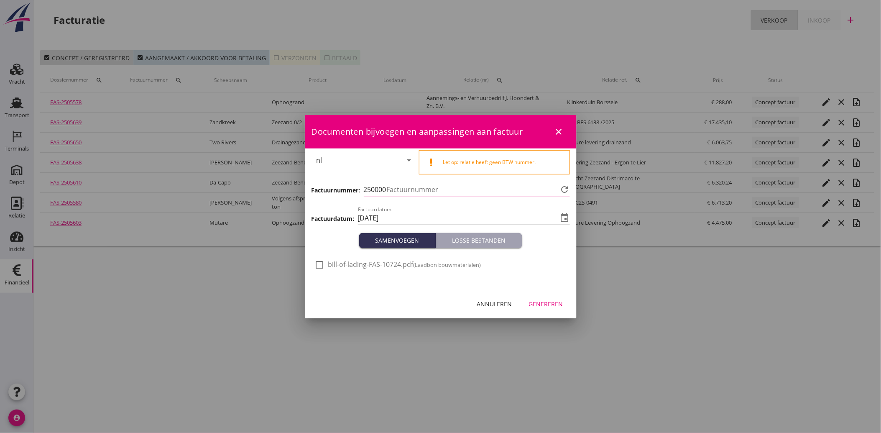
type input "3949"
click at [321, 264] on div at bounding box center [320, 265] width 14 height 14
checkbox input "true"
click at [541, 305] on div "Genereren" at bounding box center [546, 303] width 34 height 9
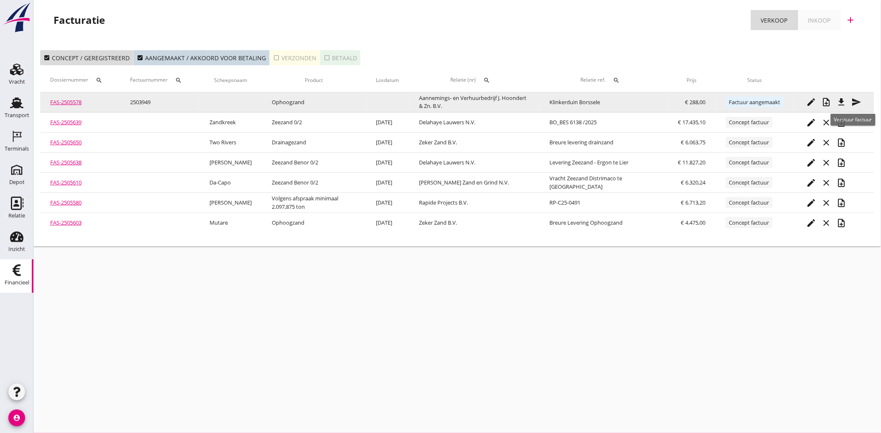
click at [856, 98] on icon "send" at bounding box center [857, 102] width 10 height 10
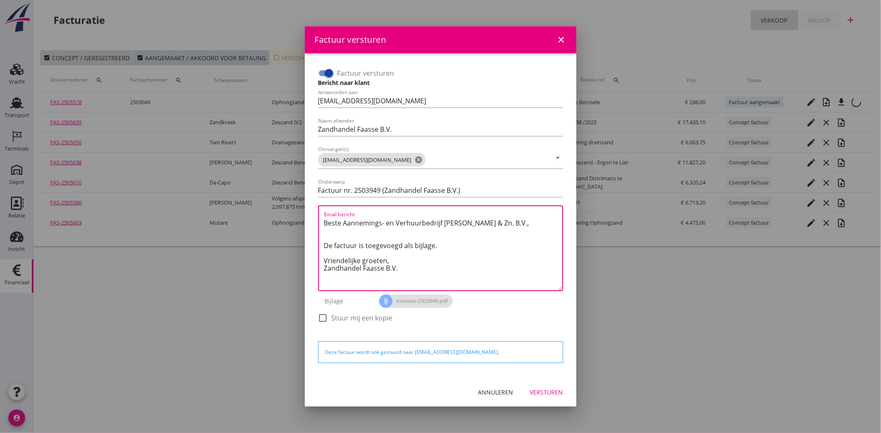
drag, startPoint x: 400, startPoint y: 271, endPoint x: 307, endPoint y: 217, distance: 106.9
click at [307, 217] on div "Factuur versturen Bericht naar klant Antwoorden aan [EMAIL_ADDRESS][DOMAIN_NAME…" at bounding box center [441, 215] width 272 height 324
paste textarea "Geachte heer/mevrouw, Hierbij zenden wij u onze factuur i.v.m. de door ons aan …"
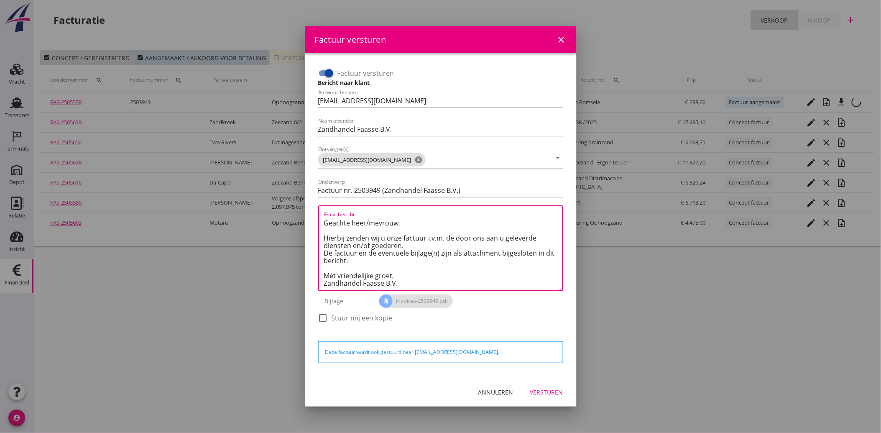
type textarea "Geachte heer/mevrouw, Hierbij zenden wij u onze factuur i.v.m. de door ons aan …"
click at [544, 393] on div "Versturen" at bounding box center [546, 392] width 33 height 9
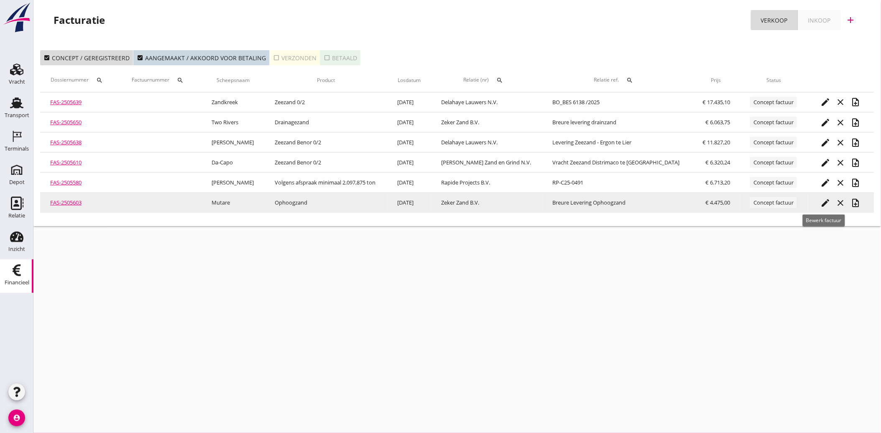
click at [824, 204] on icon "edit" at bounding box center [826, 203] width 10 height 10
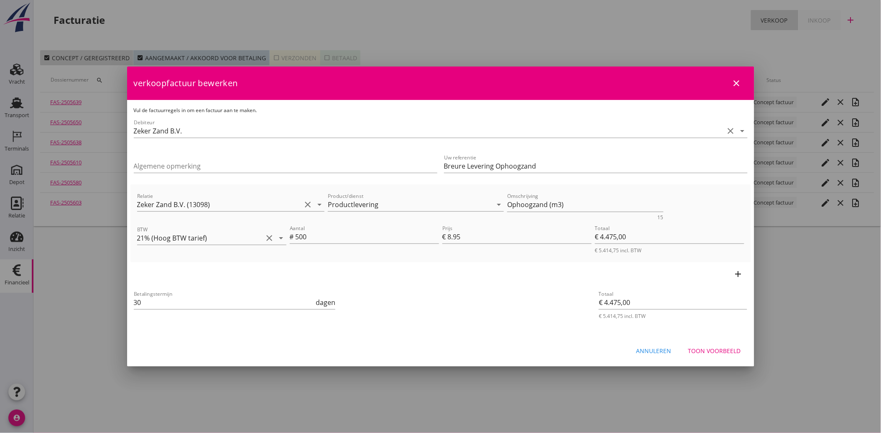
click at [711, 352] on div "Toon voorbeeld" at bounding box center [714, 350] width 53 height 9
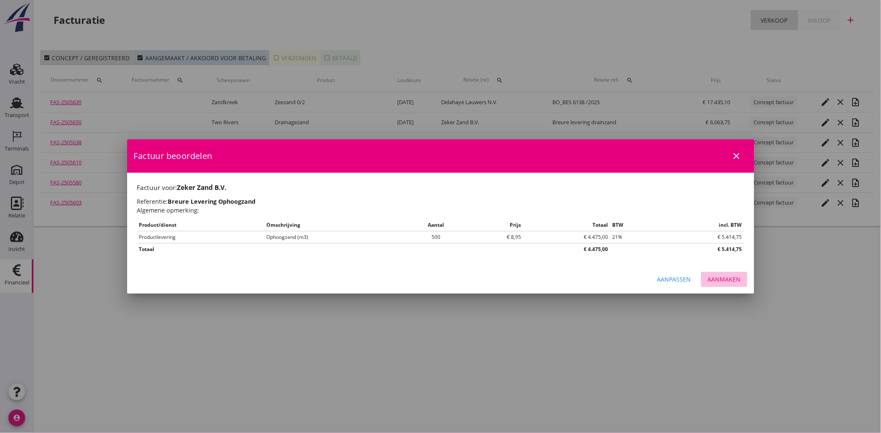
click at [724, 283] on div "Aanmaken" at bounding box center [724, 279] width 33 height 9
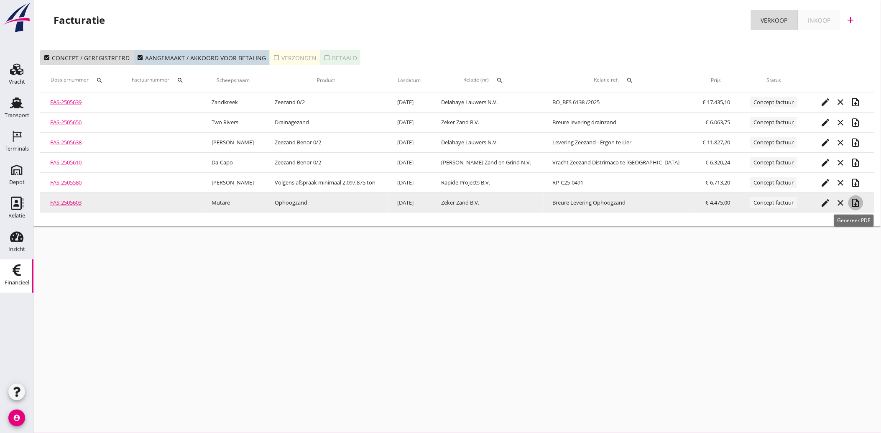
click at [853, 202] on icon "note_add" at bounding box center [856, 203] width 10 height 10
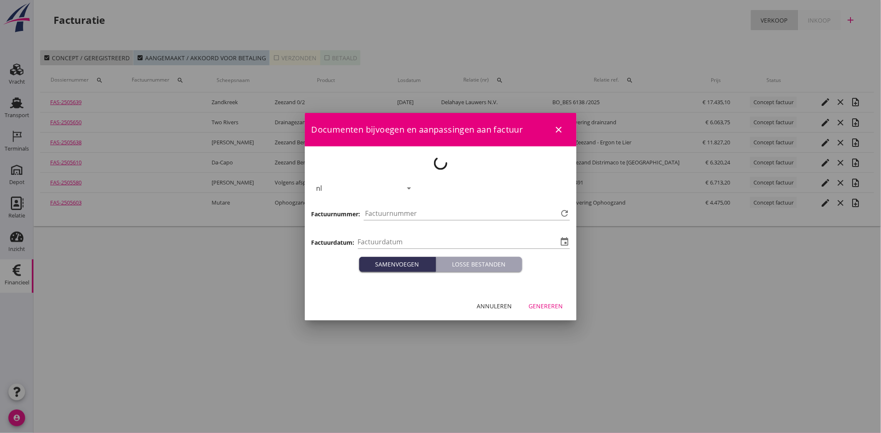
type input "[DATE]"
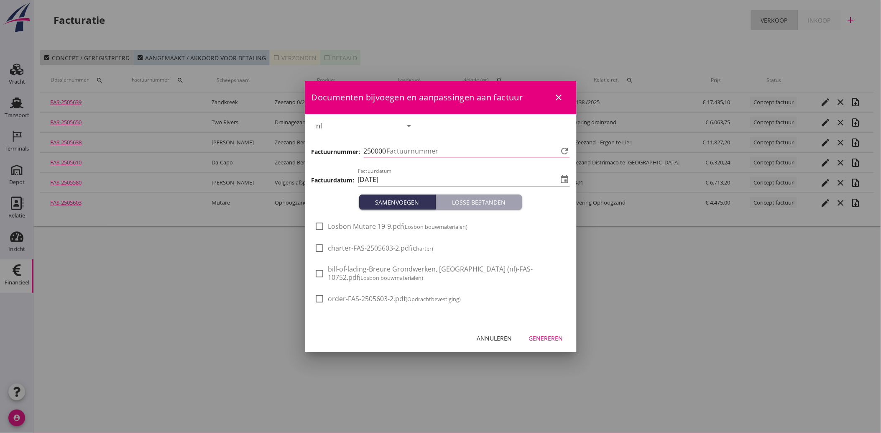
type input "3950"
click at [332, 227] on span "Losbon Mutare 19-9.pdf (Losbon bouwmaterialen)" at bounding box center [398, 226] width 140 height 9
checkbox input "true"
click at [546, 336] on div "Genereren" at bounding box center [546, 338] width 34 height 9
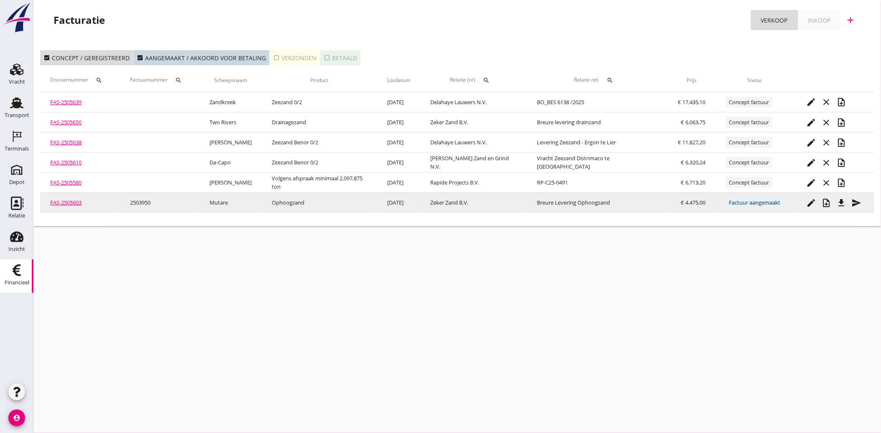
click at [838, 197] on button "file_download" at bounding box center [841, 202] width 15 height 15
click at [858, 199] on icon "send" at bounding box center [857, 203] width 10 height 10
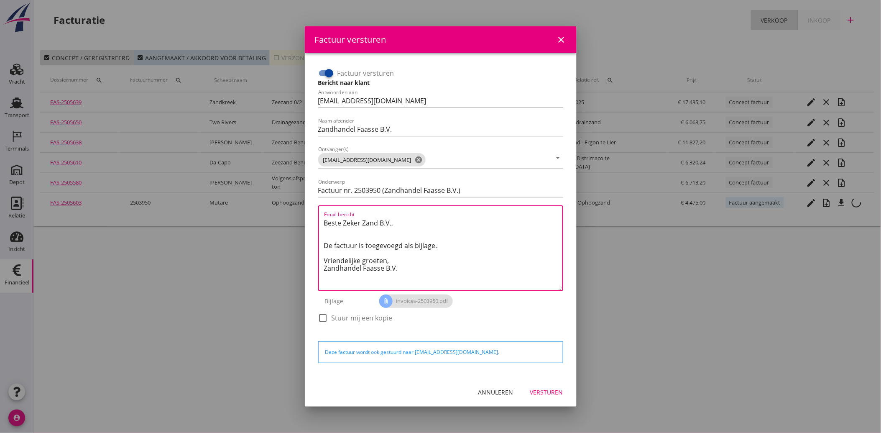
drag, startPoint x: 416, startPoint y: 269, endPoint x: 300, endPoint y: 220, distance: 126.8
click at [300, 220] on div "Factuur versturen close Factuur versturen Bericht naar klant Antwoorden aan [EM…" at bounding box center [440, 216] width 881 height 433
paste textarea "Geachte heer/mevrouw, Hierbij zenden wij u onze factuur i.v.m. de door ons aan …"
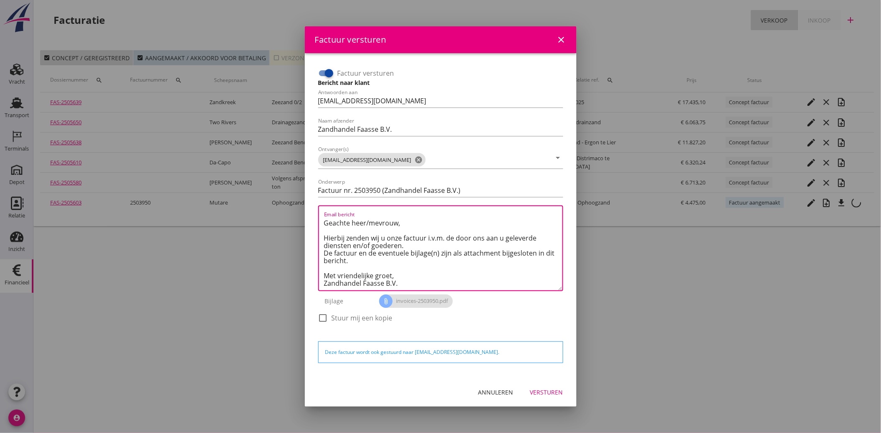
type textarea "Geachte heer/mevrouw, Hierbij zenden wij u onze factuur i.v.m. de door ons aan …"
click at [546, 388] on div "Versturen" at bounding box center [546, 392] width 33 height 9
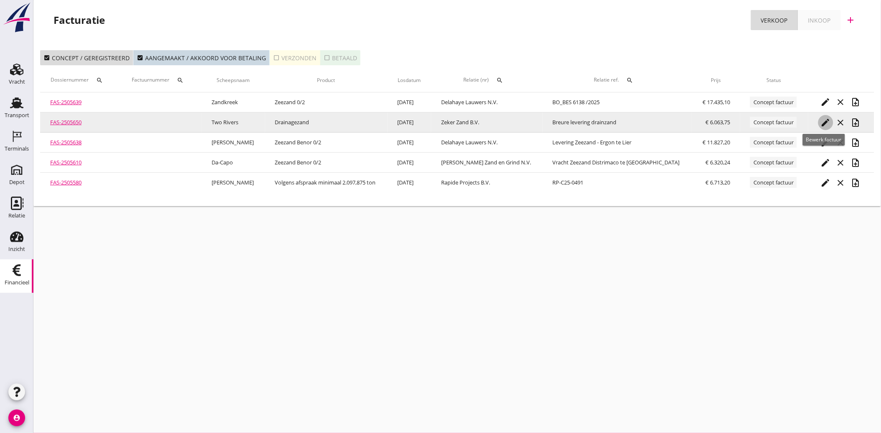
click at [824, 118] on icon "edit" at bounding box center [826, 122] width 10 height 10
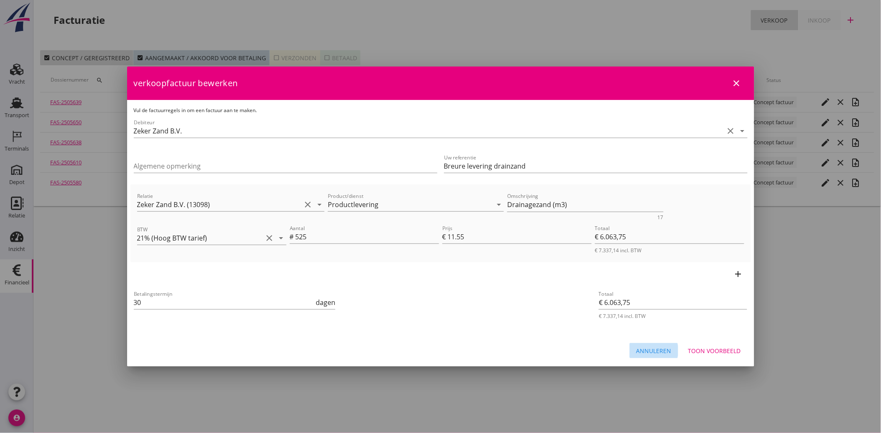
click at [660, 350] on div "Annuleren" at bounding box center [653, 350] width 35 height 9
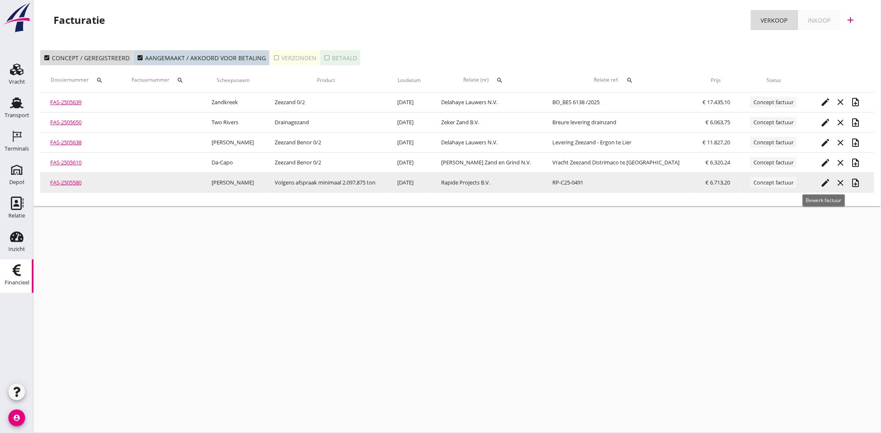
click at [821, 179] on icon "edit" at bounding box center [826, 183] width 10 height 10
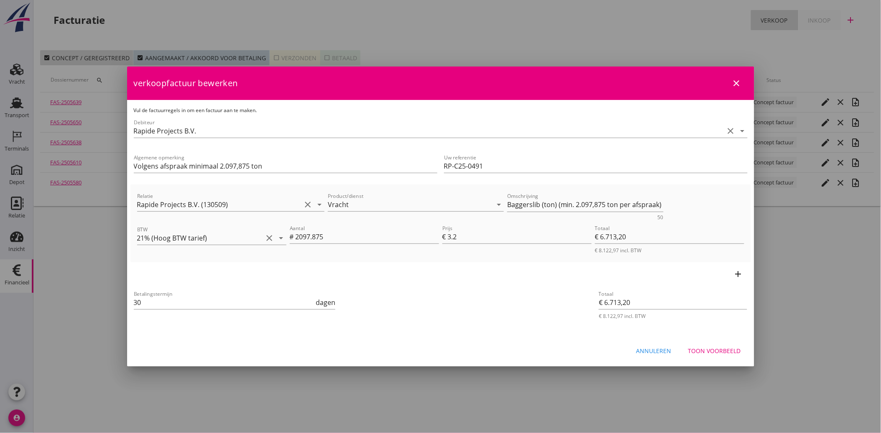
click at [714, 347] on div "Toon voorbeeld" at bounding box center [714, 350] width 53 height 9
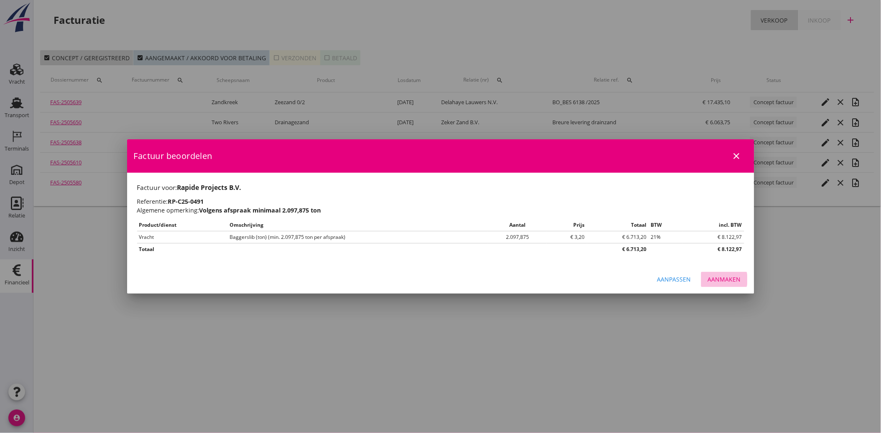
click at [725, 277] on div "Aanmaken" at bounding box center [724, 279] width 33 height 9
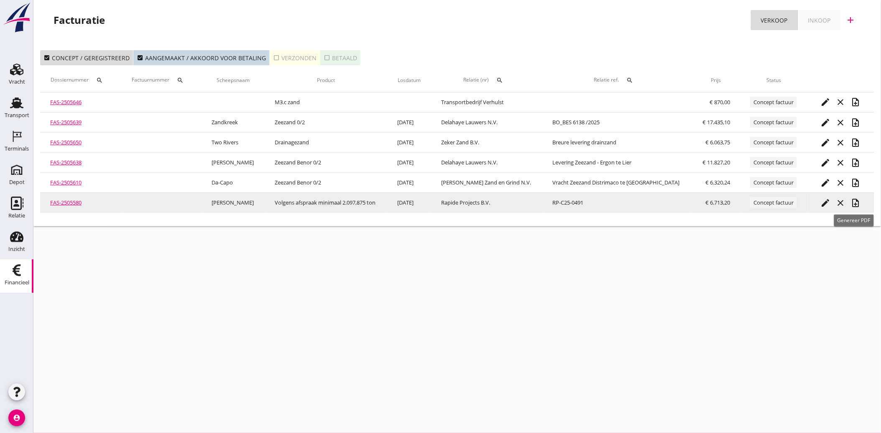
click at [856, 203] on icon "note_add" at bounding box center [856, 203] width 10 height 10
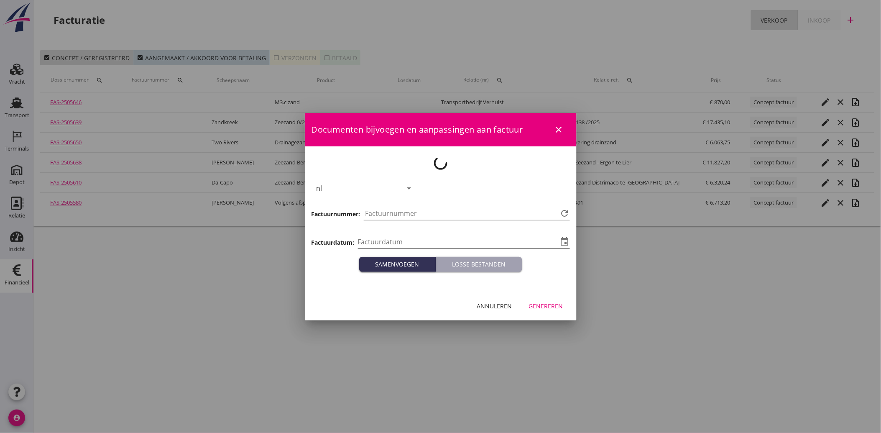
type input "[DATE]"
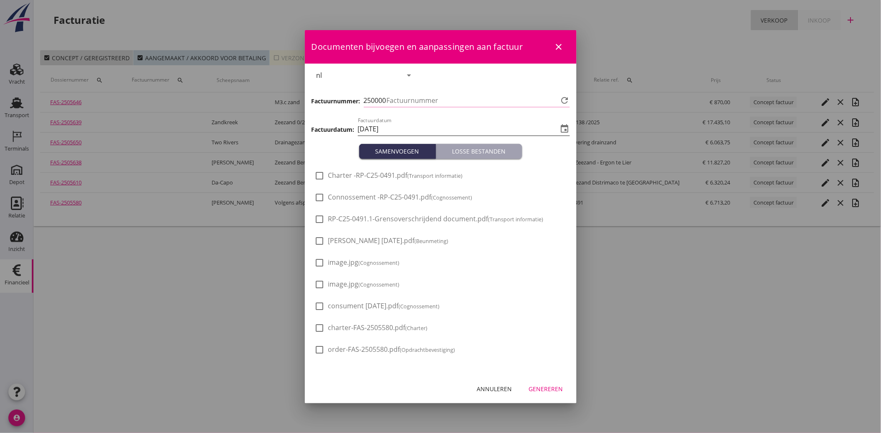
type input "3951"
click at [327, 241] on div at bounding box center [320, 241] width 14 height 14
checkbox input "true"
click at [319, 261] on div at bounding box center [320, 262] width 14 height 14
checkbox input "true"
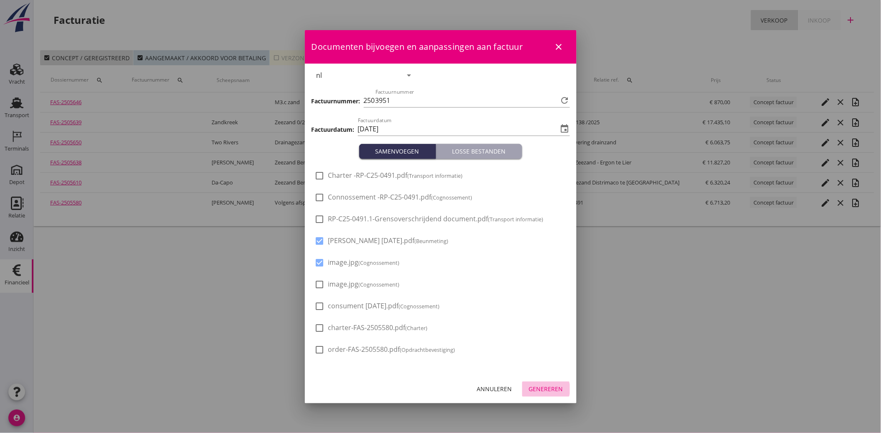
click at [537, 386] on div "Genereren" at bounding box center [546, 388] width 34 height 9
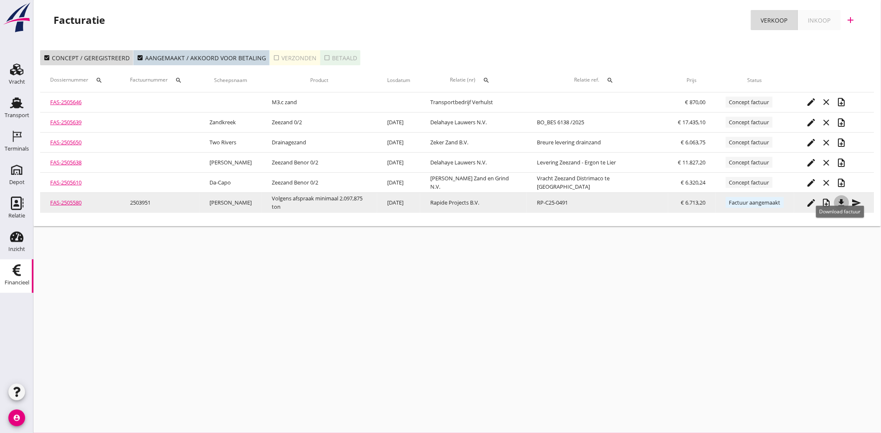
click at [838, 204] on icon "file_download" at bounding box center [842, 203] width 10 height 10
click at [853, 203] on icon "send" at bounding box center [857, 203] width 10 height 10
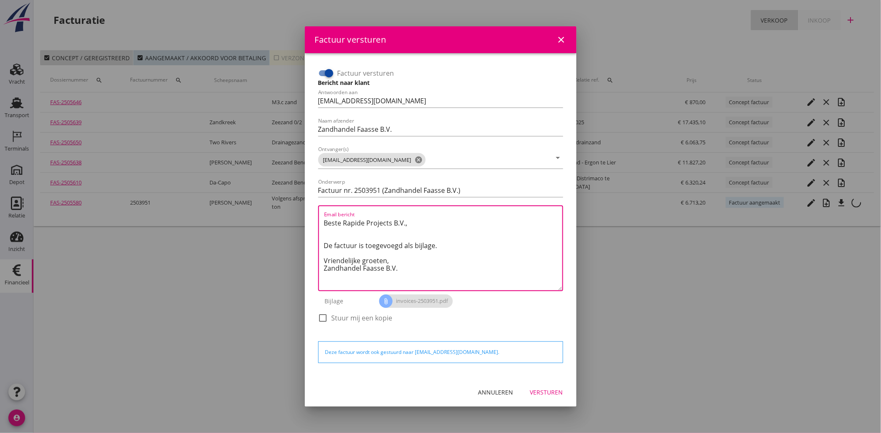
drag, startPoint x: 404, startPoint y: 271, endPoint x: 301, endPoint y: 217, distance: 116.0
click at [301, 217] on div "Factuur versturen close Factuur versturen Bericht naar klant Antwoorden aan [EM…" at bounding box center [440, 216] width 881 height 433
paste textarea "Geachte heer/mevrouw, Hierbij zenden wij u onze factuur i.v.m. de door ons aan …"
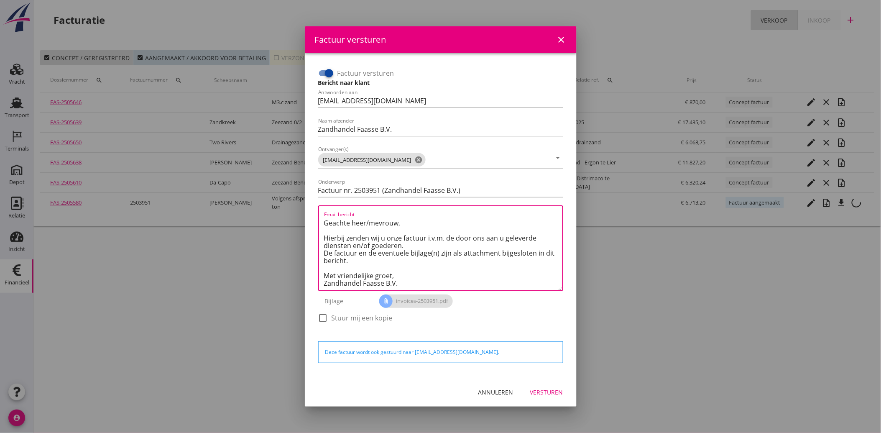
type textarea "Geachte heer/mevrouw, Hierbij zenden wij u onze factuur i.v.m. de door ons aan …"
click at [554, 394] on div "Versturen" at bounding box center [546, 392] width 33 height 9
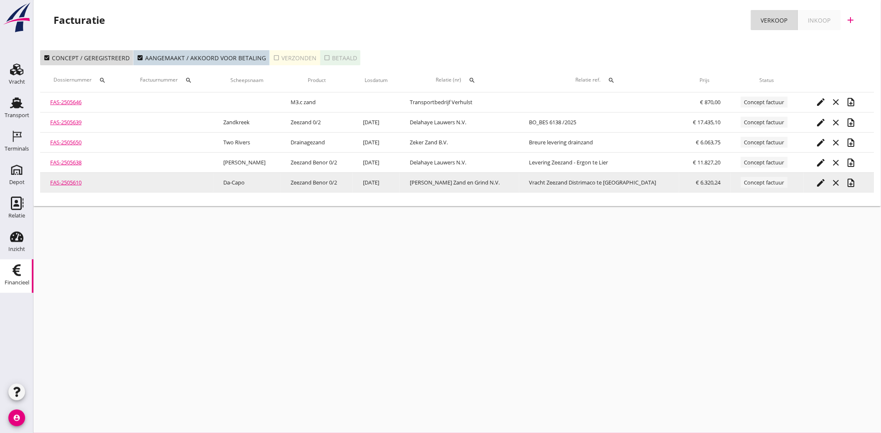
click at [816, 180] on icon "edit" at bounding box center [821, 183] width 10 height 10
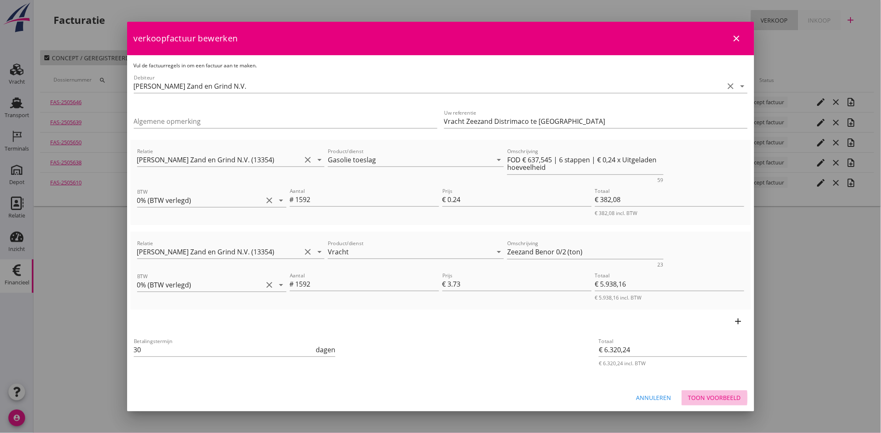
click at [712, 394] on div "Toon voorbeeld" at bounding box center [714, 397] width 53 height 9
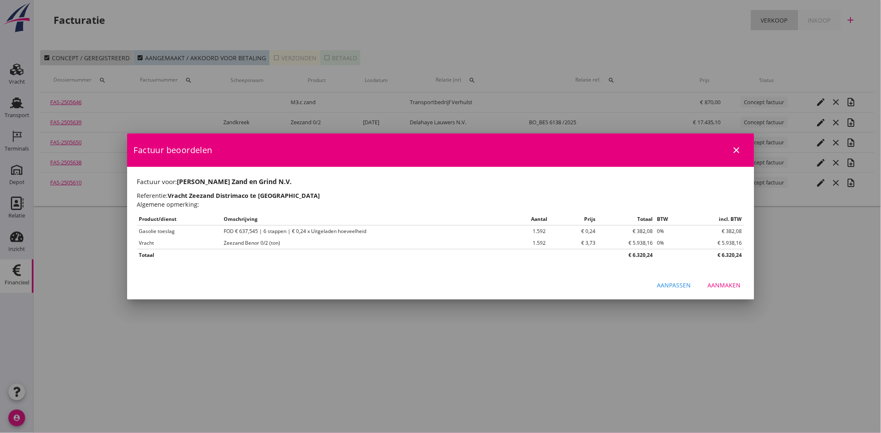
click at [728, 285] on div "Aanmaken" at bounding box center [724, 285] width 33 height 9
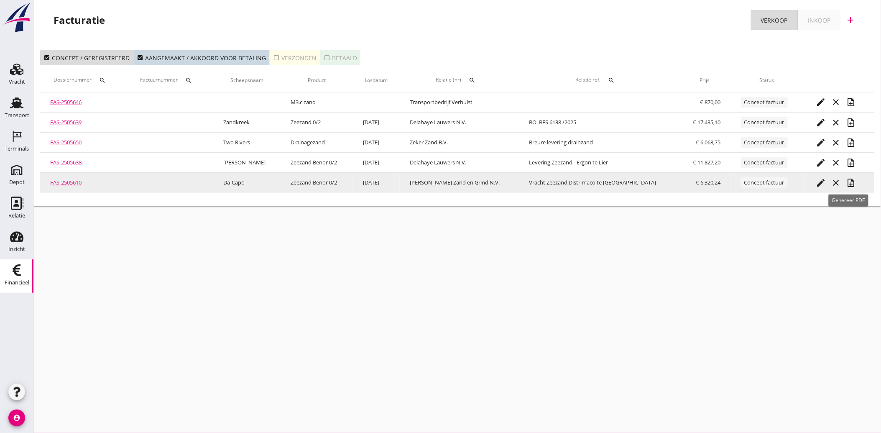
click at [848, 179] on icon "note_add" at bounding box center [851, 183] width 10 height 10
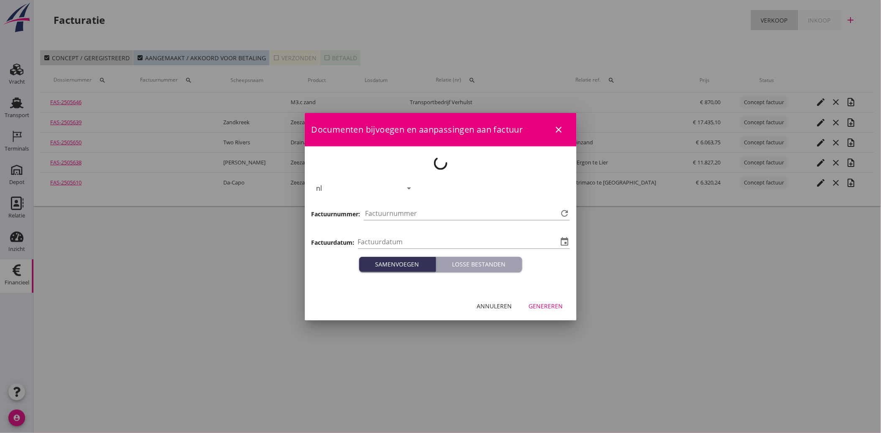
type input "[DATE]"
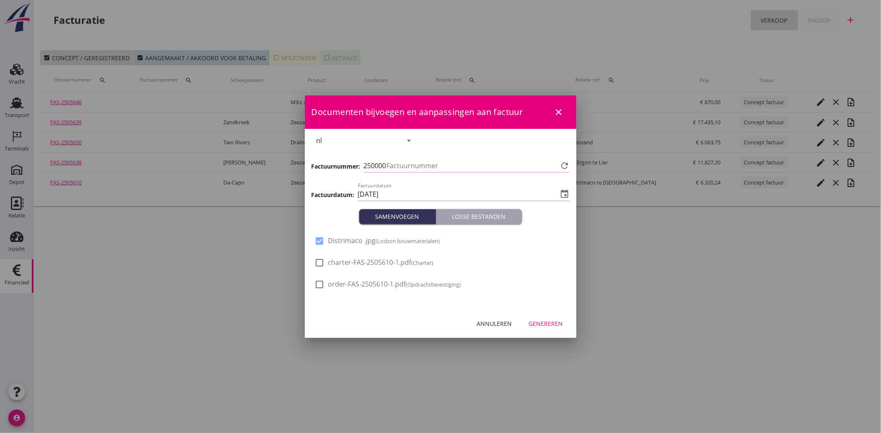
type input "3952"
click at [553, 319] on div "Genereren" at bounding box center [546, 323] width 34 height 9
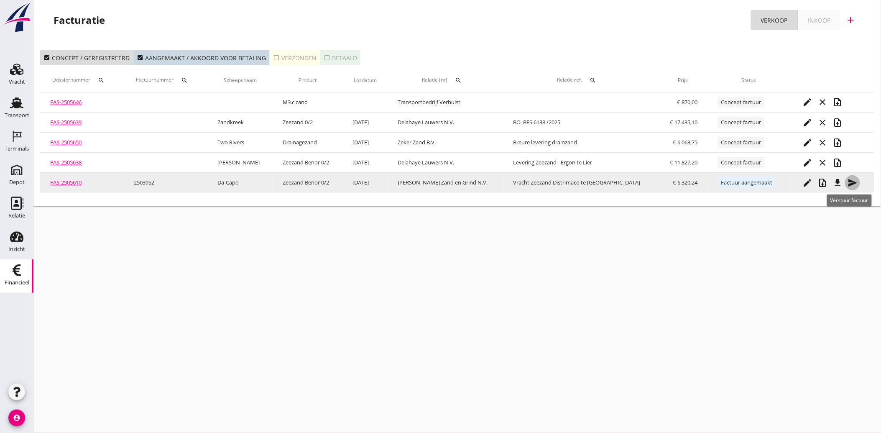
click at [851, 182] on icon "send" at bounding box center [853, 183] width 10 height 10
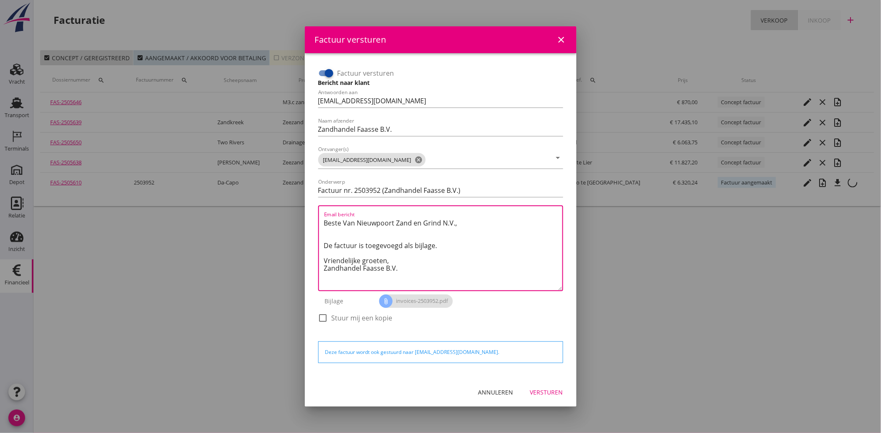
drag, startPoint x: 406, startPoint y: 270, endPoint x: 317, endPoint y: 222, distance: 101.0
click at [317, 222] on div "Factuur versturen Bericht naar klant Antwoorden aan [EMAIL_ADDRESS][DOMAIN_NAME…" at bounding box center [441, 199] width 252 height 273
paste textarea "Geachte heer/mevrouw, Hierbij zenden wij u onze factuur i.v.m. de door ons aan …"
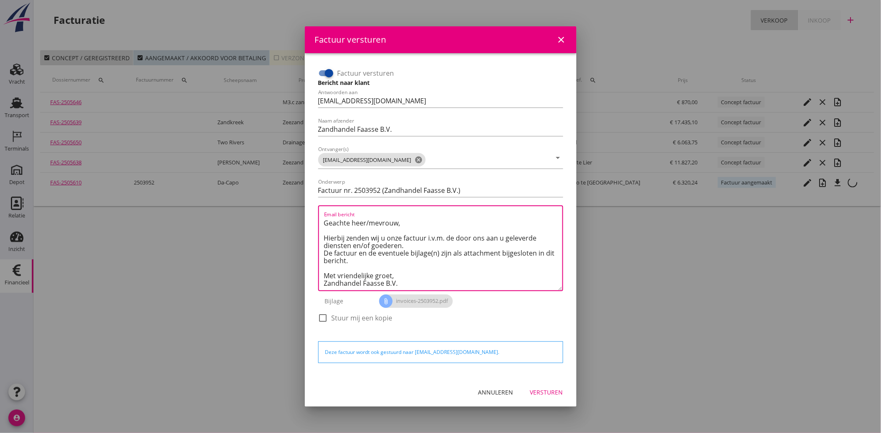
type textarea "Geachte heer/mevrouw, Hierbij zenden wij u onze factuur i.v.m. de door ons aan …"
click at [544, 386] on button "Versturen" at bounding box center [546, 392] width 46 height 15
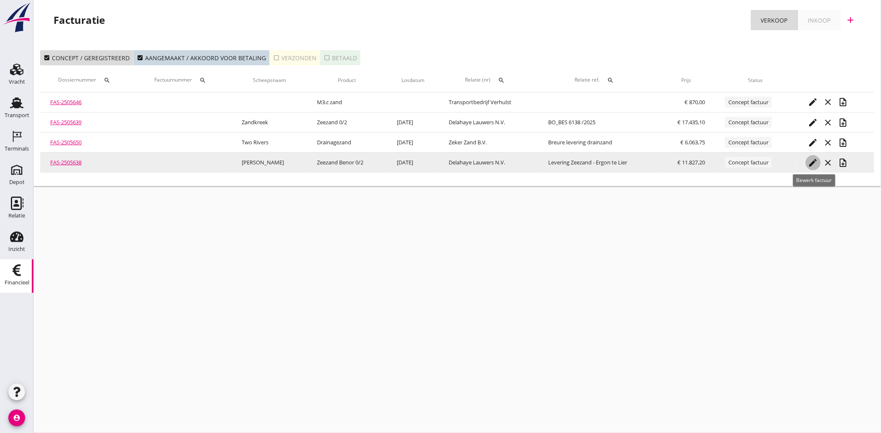
click at [816, 161] on icon "edit" at bounding box center [813, 163] width 10 height 10
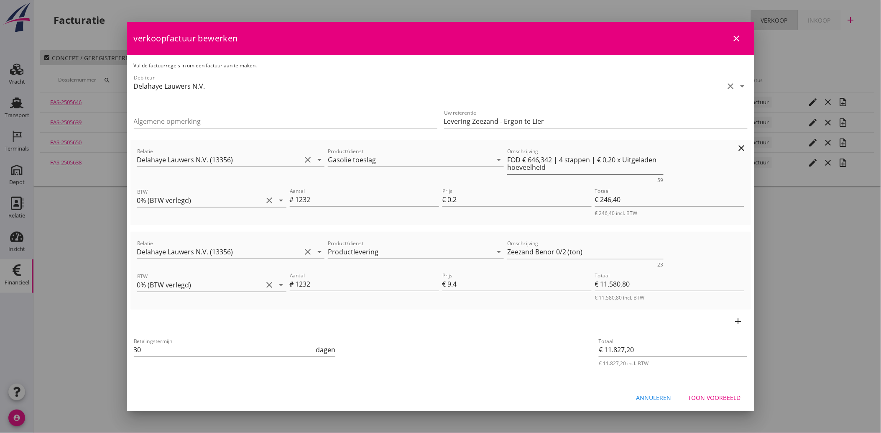
drag, startPoint x: 542, startPoint y: 156, endPoint x: 546, endPoint y: 167, distance: 12.6
click at [542, 156] on textarea "FOD € 646,342 | 4 stappen | € 0,20 x Uitgeladen hoeveelheid" at bounding box center [585, 163] width 156 height 21
type textarea "FOD € 646,35 | 4 stappen | € 0,20 x Uitgeladen hoeveelheid"
click at [457, 329] on div "add" at bounding box center [440, 320] width 620 height 23
click at [705, 395] on div "Toon voorbeeld" at bounding box center [714, 397] width 53 height 9
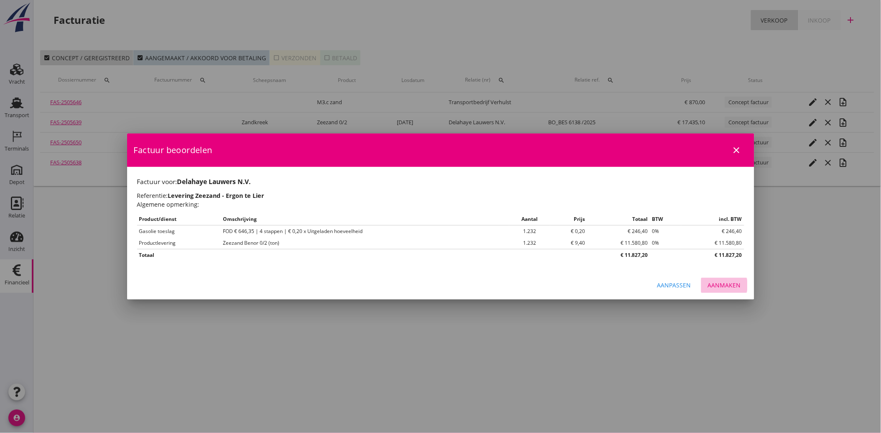
click at [719, 279] on button "Aanmaken" at bounding box center [724, 285] width 46 height 15
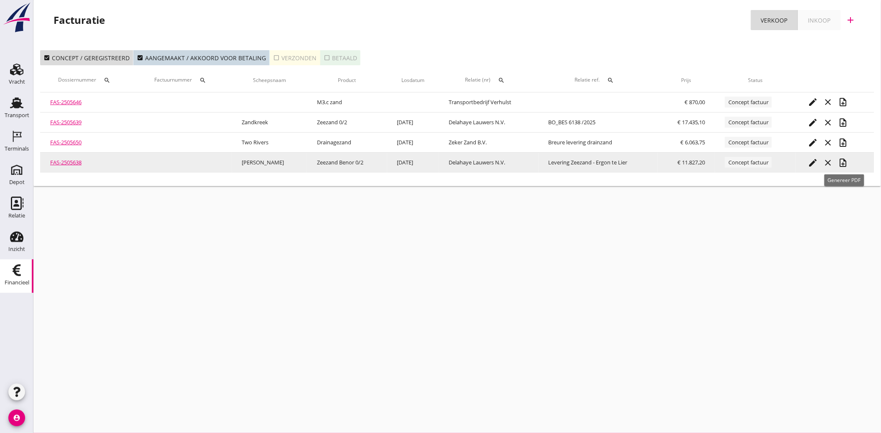
click at [843, 161] on icon "note_add" at bounding box center [843, 163] width 10 height 10
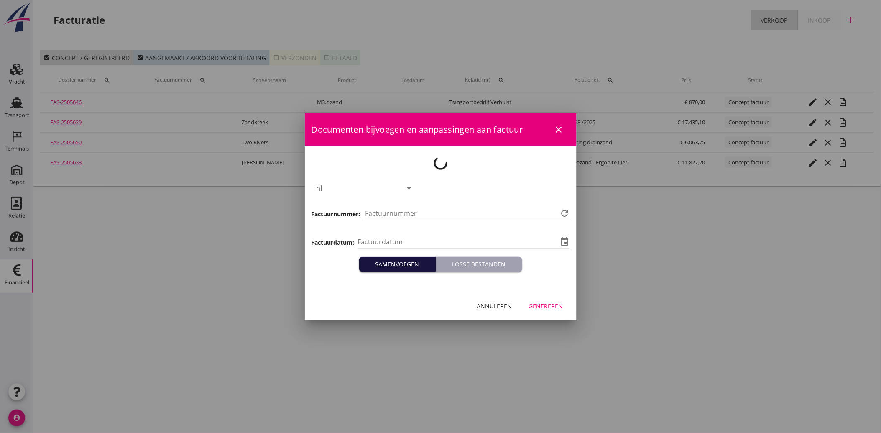
type input "[DATE]"
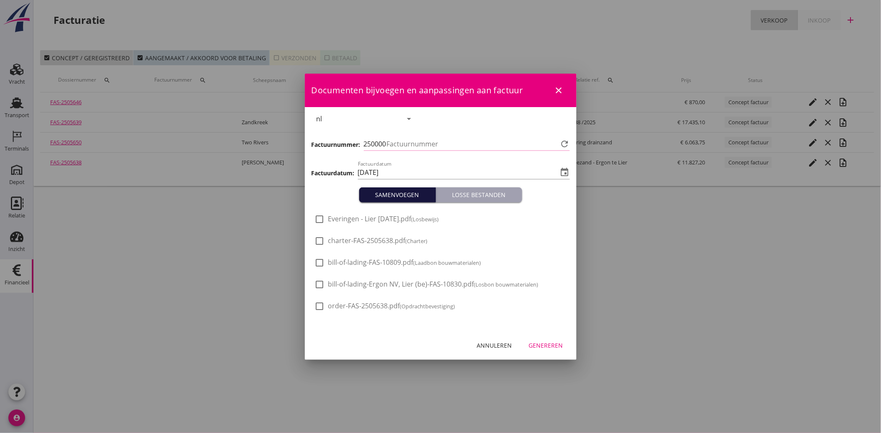
type input "3953"
click at [324, 216] on div at bounding box center [320, 219] width 14 height 14
checkbox input "true"
click at [547, 345] on div "Genereren" at bounding box center [546, 345] width 34 height 9
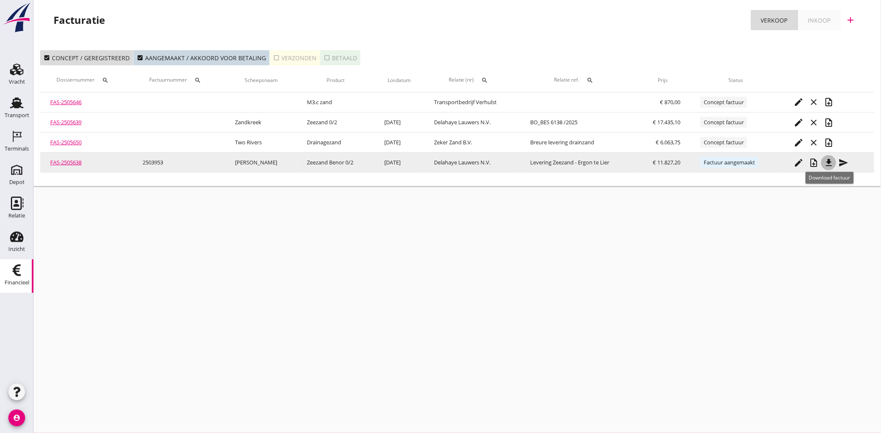
click at [826, 164] on icon "file_download" at bounding box center [829, 163] width 10 height 10
click at [844, 162] on icon "send" at bounding box center [844, 163] width 10 height 10
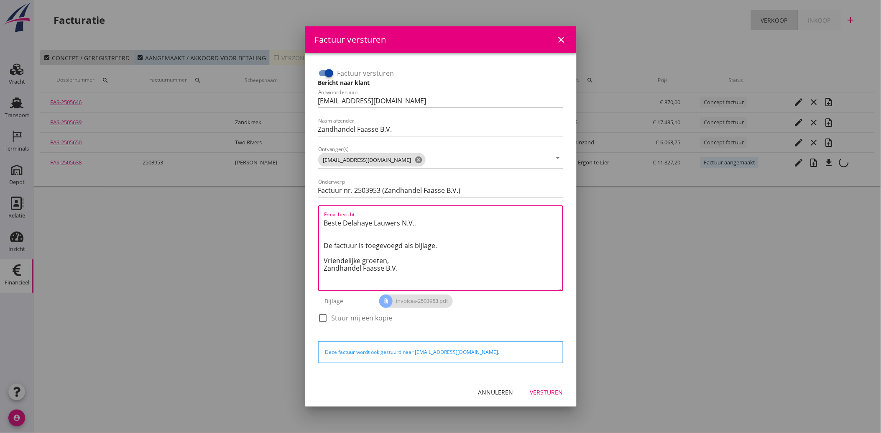
drag, startPoint x: 409, startPoint y: 270, endPoint x: 318, endPoint y: 218, distance: 104.5
click at [318, 218] on div "Email bericht Beste [PERSON_NAME] N.V., De factuur is toegevoegd als bijlage. V…" at bounding box center [440, 248] width 245 height 86
paste textarea "Geachte heer/mevrouw, Hierbij zenden wij u onze factuur i.v.m. de door ons aan …"
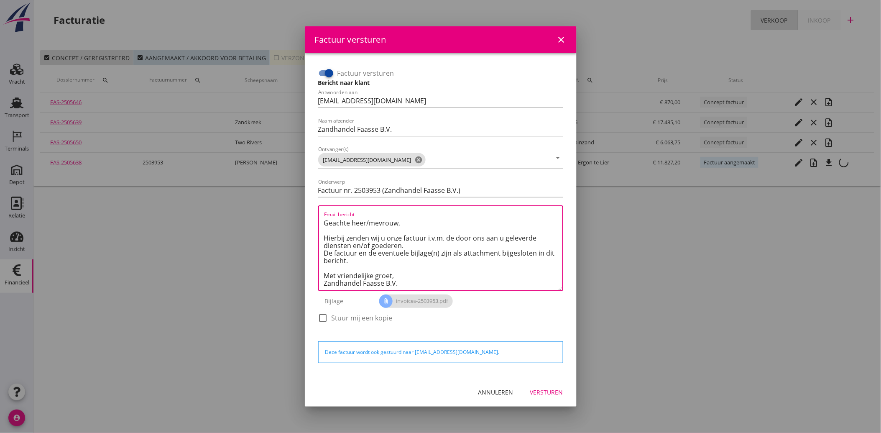
type textarea "Geachte heer/mevrouw, Hierbij zenden wij u onze factuur i.v.m. de door ons aan …"
click at [547, 390] on div "Versturen" at bounding box center [546, 392] width 33 height 9
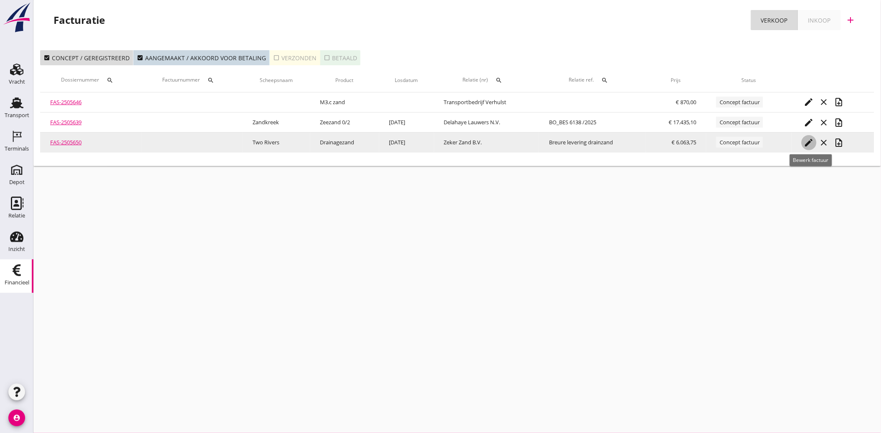
click at [807, 142] on icon "edit" at bounding box center [809, 143] width 10 height 10
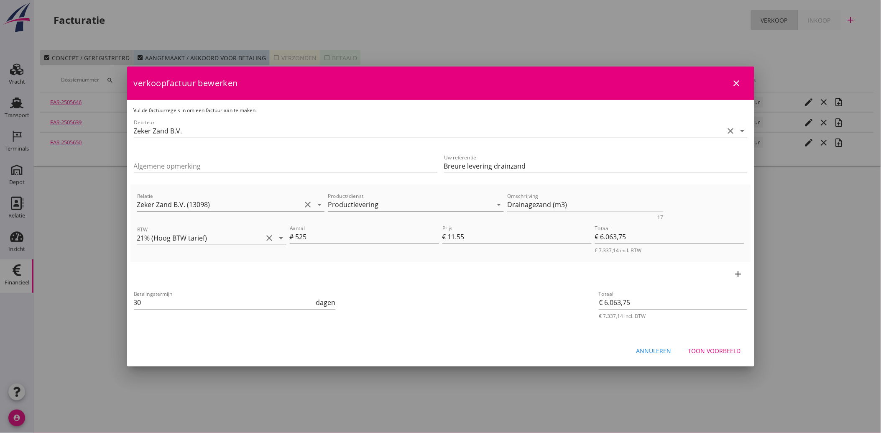
click at [717, 347] on div "Toon voorbeeld" at bounding box center [714, 350] width 53 height 9
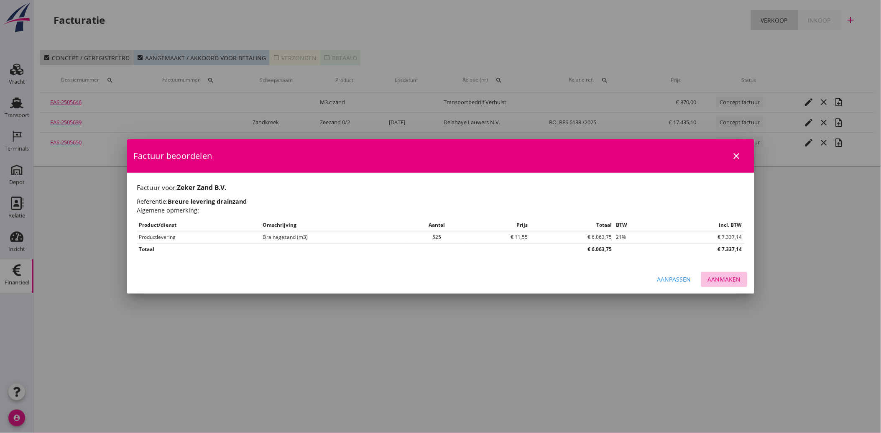
click at [720, 284] on button "Aanmaken" at bounding box center [724, 279] width 46 height 15
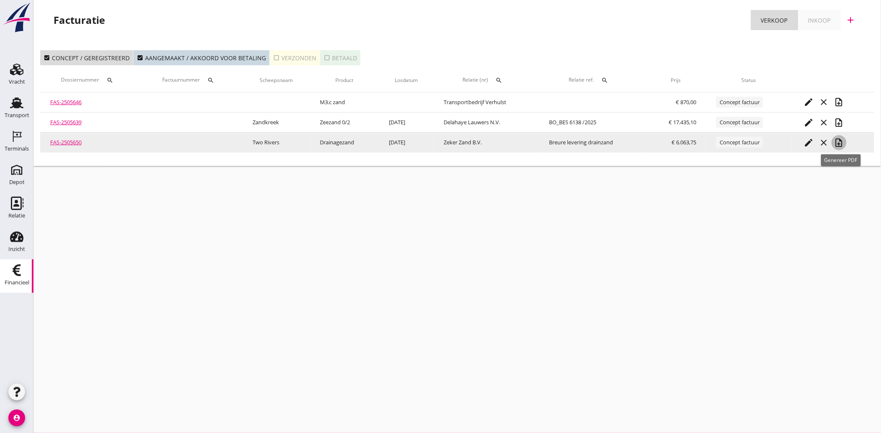
click at [841, 143] on icon "note_add" at bounding box center [839, 143] width 10 height 10
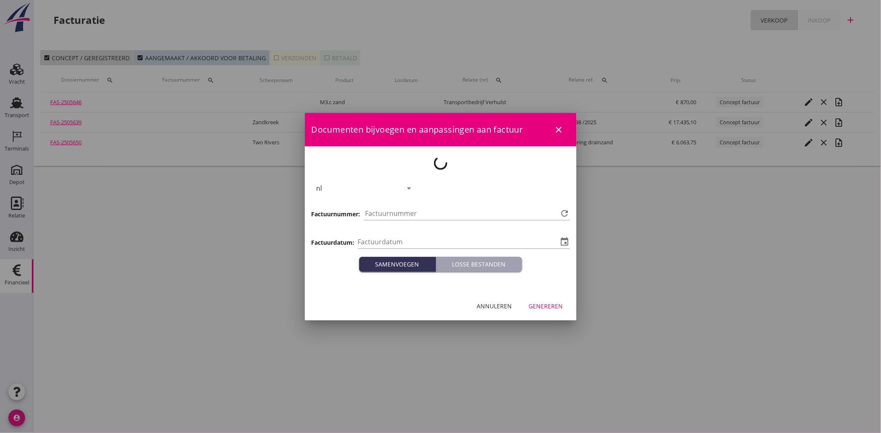
type input "[DATE]"
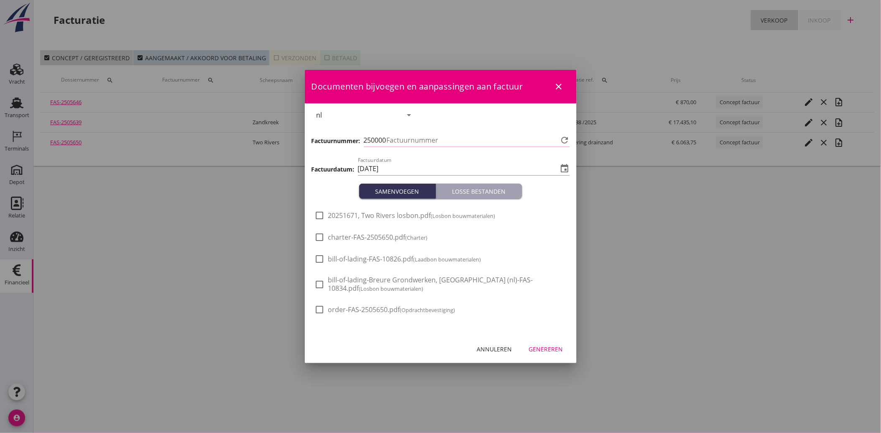
type input "3954"
click at [357, 211] on span "20251671, Two Rivers losbon.pdf (Losbon bouwmaterialen)" at bounding box center [411, 215] width 167 height 9
checkbox input "true"
click at [551, 349] on div "Genereren" at bounding box center [546, 349] width 34 height 9
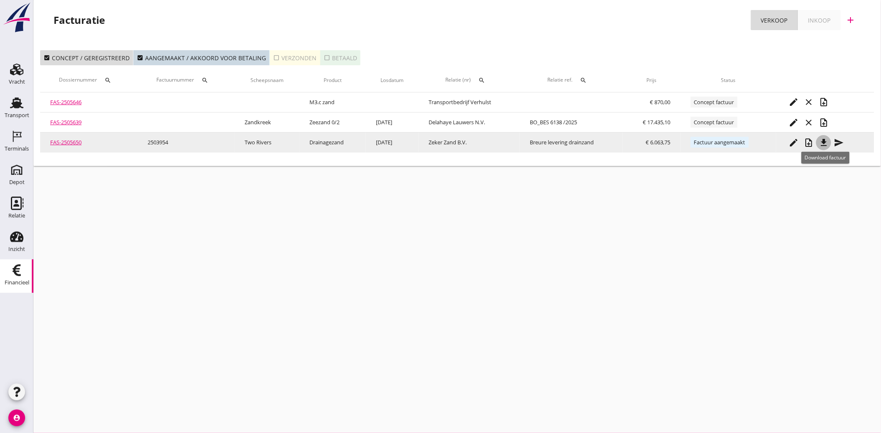
click at [826, 144] on icon "file_download" at bounding box center [824, 143] width 10 height 10
click at [839, 143] on icon "send" at bounding box center [839, 143] width 10 height 10
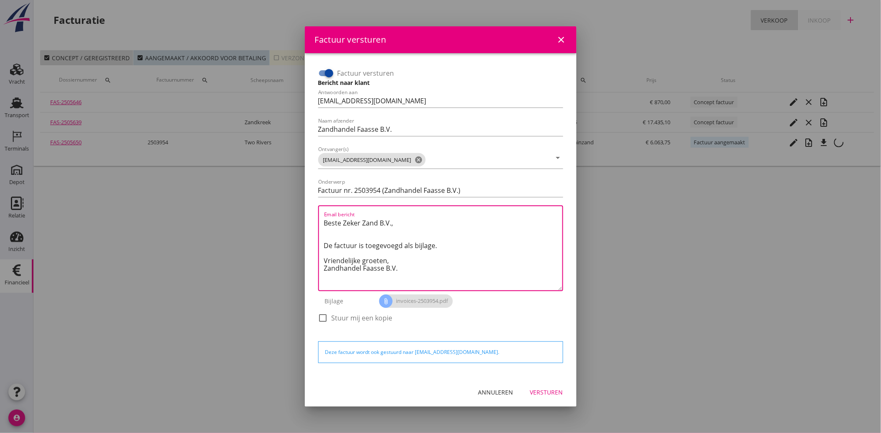
drag, startPoint x: 402, startPoint y: 273, endPoint x: 318, endPoint y: 219, distance: 100.1
click at [318, 219] on div "Email bericht Beste Zeker Zand B.V., De factuur is toegevoegd als bijlage. Vrie…" at bounding box center [440, 248] width 245 height 86
click at [406, 270] on textarea "Beste Zeker Zand B.V., De factuur is toegevoegd als bijlage. Vriendelijke groet…" at bounding box center [443, 253] width 238 height 74
click at [407, 270] on textarea "Beste Zeker Zand B.V., De factuur is toegevoegd als bijlage. Vriendelijke groet…" at bounding box center [443, 253] width 238 height 74
drag, startPoint x: 404, startPoint y: 268, endPoint x: 323, endPoint y: 222, distance: 93.2
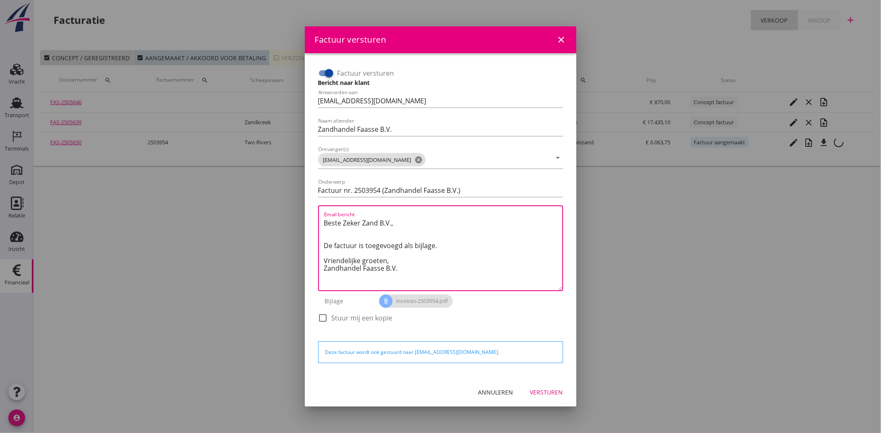
click at [323, 222] on div "Email bericht Beste Zeker Zand B.V., De factuur is toegevoegd als bijlage. Vrie…" at bounding box center [440, 248] width 245 height 86
paste textarea "Geachte heer/mevrouw, Hierbij zenden wij u onze factuur i.v.m. de door ons aan …"
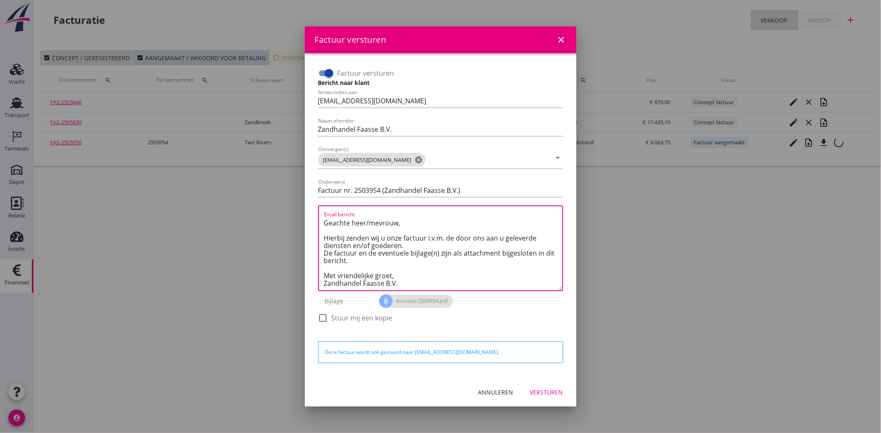
type textarea "Geachte heer/mevrouw, Hierbij zenden wij u onze factuur i.v.m. de door ons aan …"
click at [543, 383] on div "Annuleren Versturen" at bounding box center [441, 392] width 272 height 28
click at [545, 388] on div "Versturen" at bounding box center [546, 392] width 33 height 9
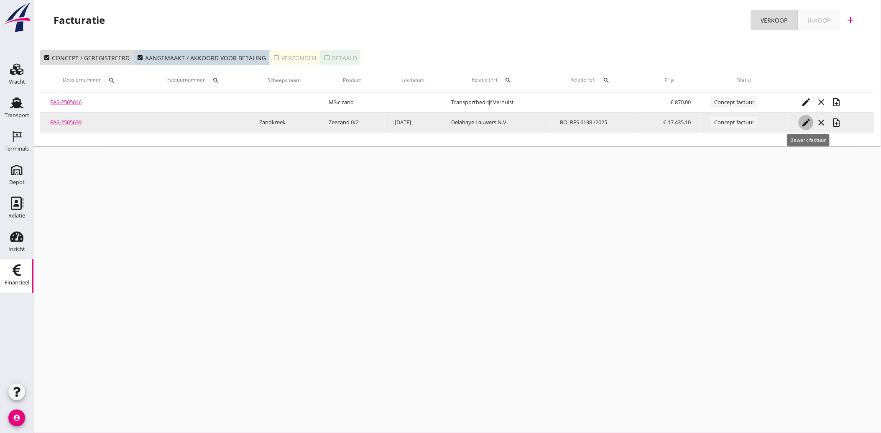
click at [806, 122] on icon "edit" at bounding box center [806, 122] width 10 height 10
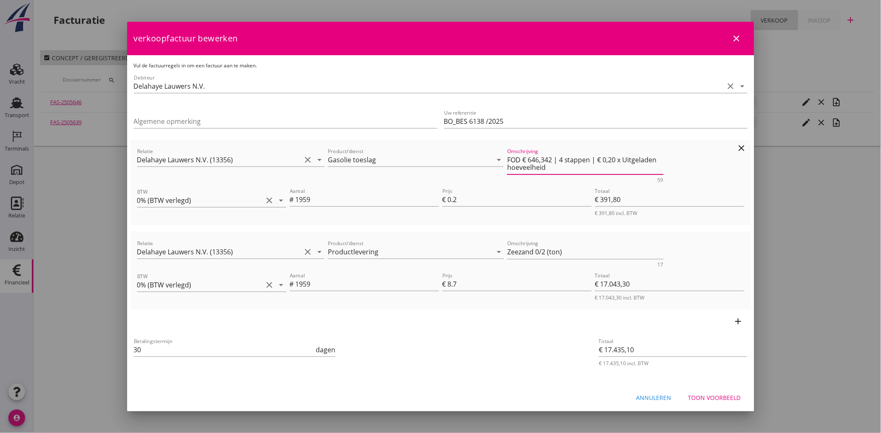
click at [540, 156] on textarea "FOD € 646,342 | 4 stappen | € 0,20 x Uitgeladen hoeveelheid" at bounding box center [585, 163] width 156 height 21
type textarea "FOD € 646,35 | 4 stappen | € 0,20 x Uitgeladen hoeveelheid"
click at [520, 314] on div "add" at bounding box center [440, 320] width 620 height 23
click at [718, 394] on div "Toon voorbeeld" at bounding box center [714, 397] width 53 height 9
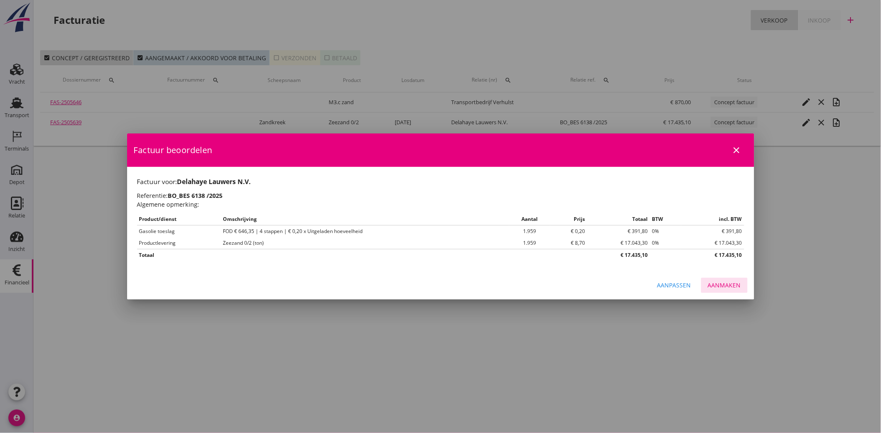
click at [730, 283] on div "Aanmaken" at bounding box center [724, 285] width 33 height 9
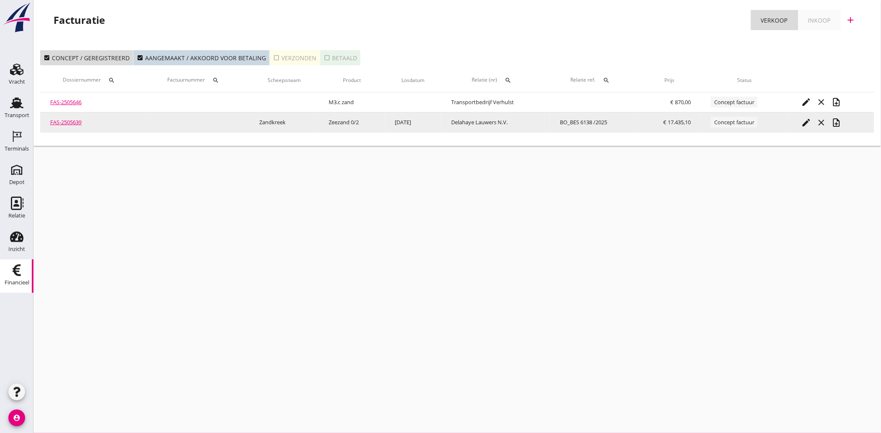
click at [840, 124] on icon "note_add" at bounding box center [836, 122] width 10 height 10
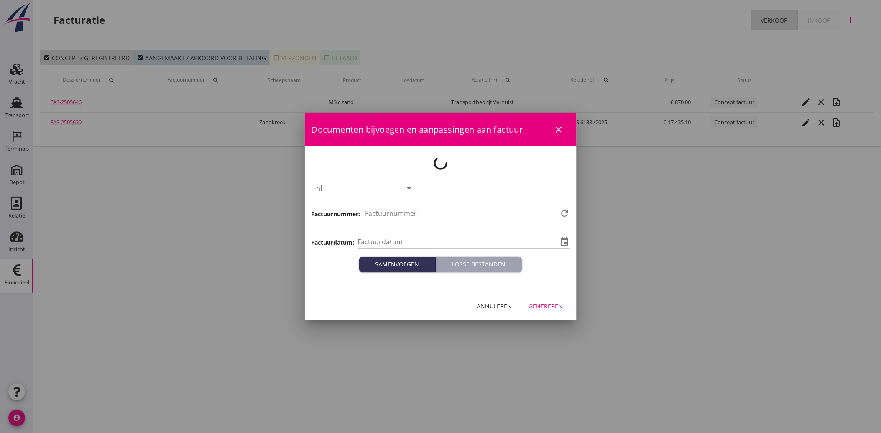
type input "[DATE]"
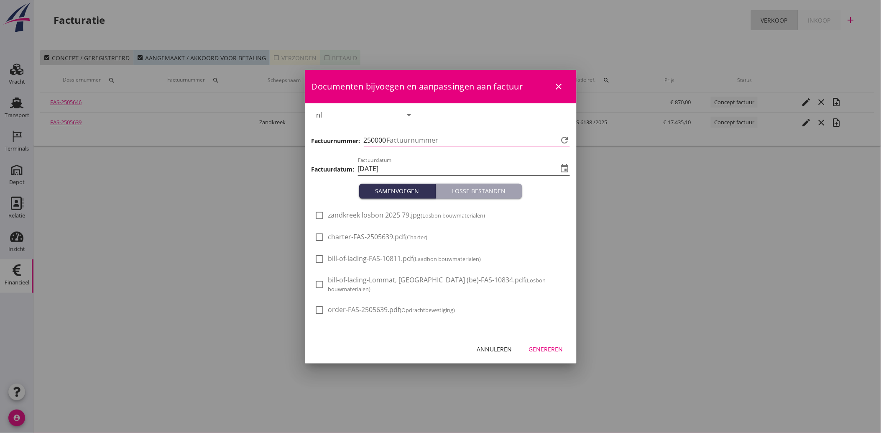
type input "3955"
click at [424, 219] on small "(Losbon bouwmaterialen)" at bounding box center [453, 216] width 64 height 8
checkbox input "true"
click at [538, 347] on div "Genereren" at bounding box center [546, 349] width 34 height 9
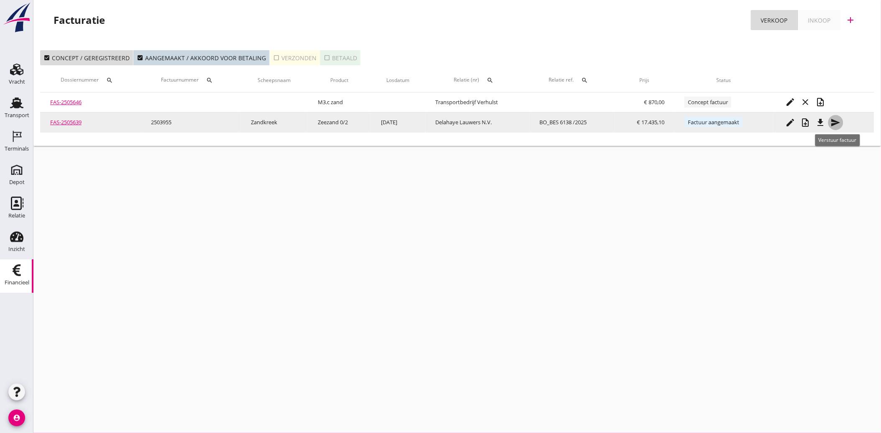
click at [834, 123] on icon "send" at bounding box center [836, 122] width 10 height 10
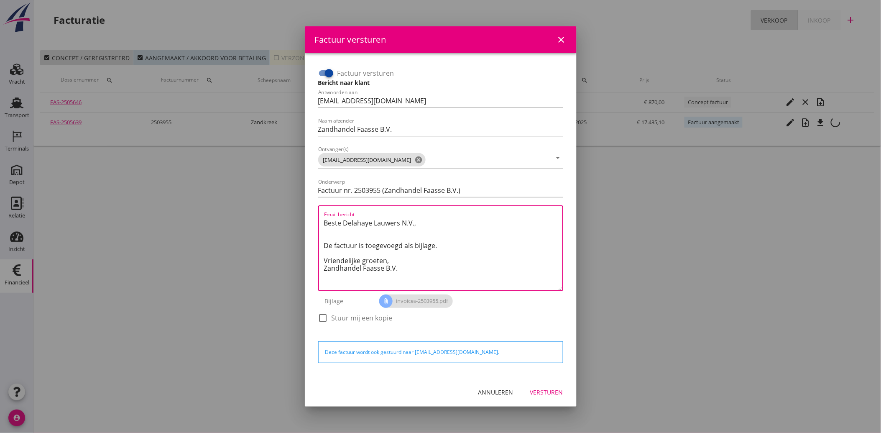
drag, startPoint x: 408, startPoint y: 271, endPoint x: 306, endPoint y: 209, distance: 118.6
click at [306, 209] on div "Factuur versturen Bericht naar klant Antwoorden aan [EMAIL_ADDRESS][DOMAIN_NAME…" at bounding box center [441, 215] width 272 height 324
paste textarea "Geachte heer/mevrouw, Hierbij zenden wij u onze factuur i.v.m. de door ons aan …"
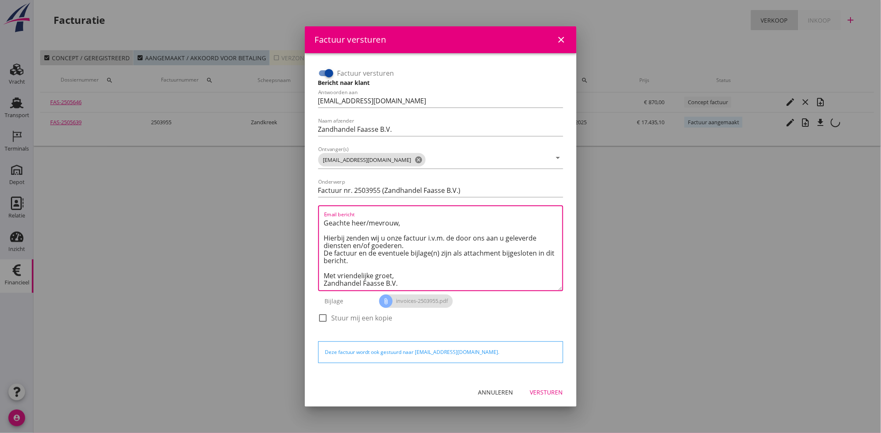
type textarea "Geachte heer/mevrouw, Hierbij zenden wij u onze factuur i.v.m. de door ons aan …"
click at [548, 390] on div "Versturen" at bounding box center [546, 392] width 33 height 9
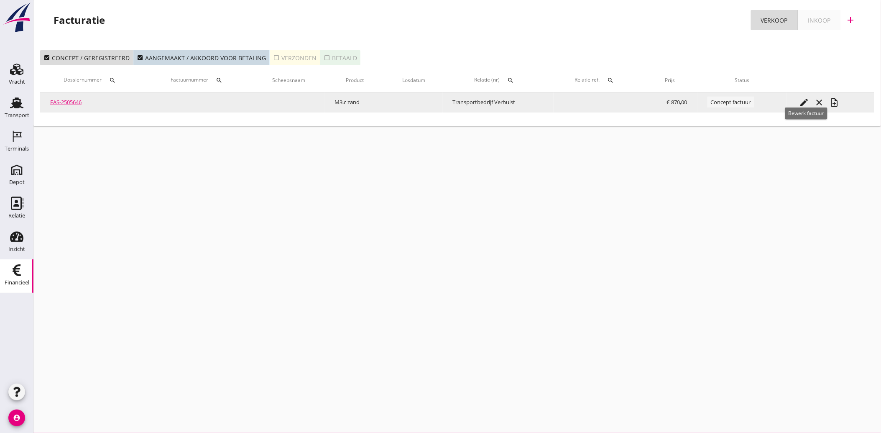
click at [806, 102] on icon "edit" at bounding box center [804, 102] width 10 height 10
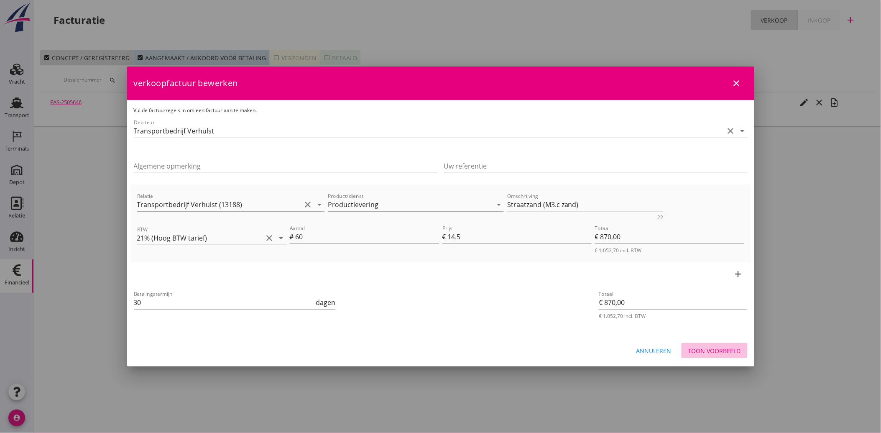
click at [696, 350] on div "Toon voorbeeld" at bounding box center [714, 350] width 53 height 9
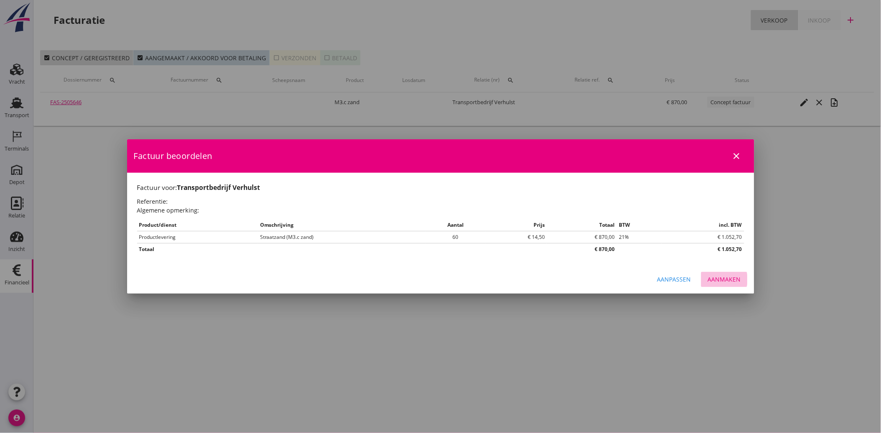
click at [728, 282] on div "Aanmaken" at bounding box center [724, 279] width 33 height 9
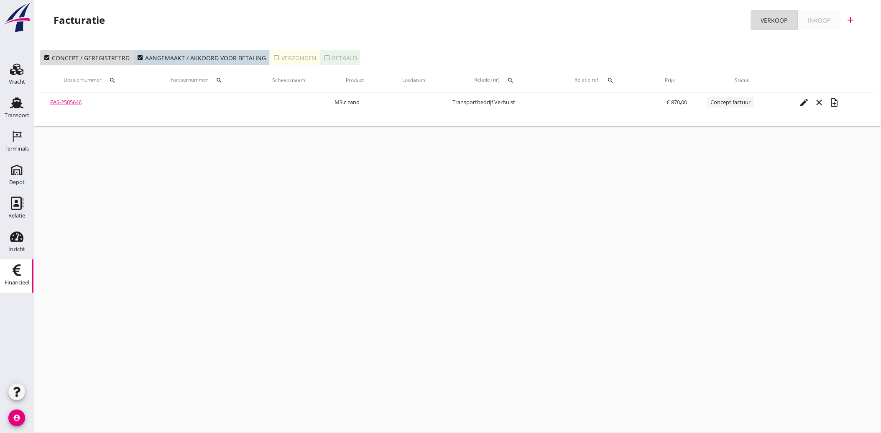
click at [419, 289] on div "cancel You are impersonating another user. Facturatie Verkoop Inkoop add check_…" at bounding box center [457, 216] width 848 height 433
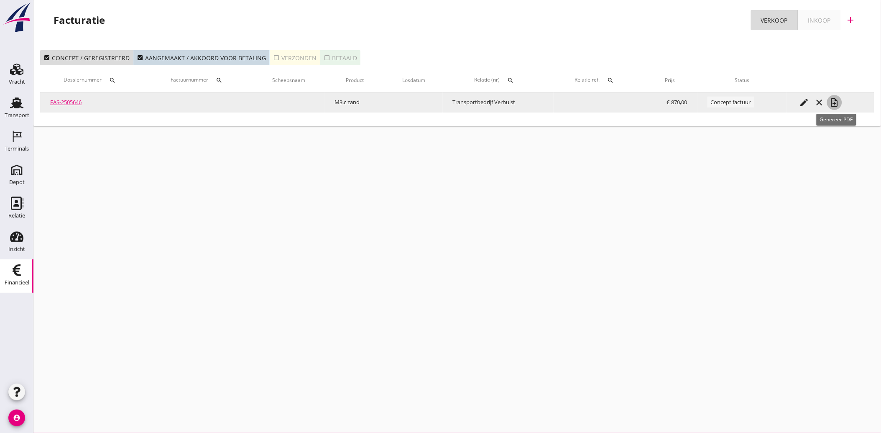
click at [837, 102] on icon "note_add" at bounding box center [835, 102] width 10 height 10
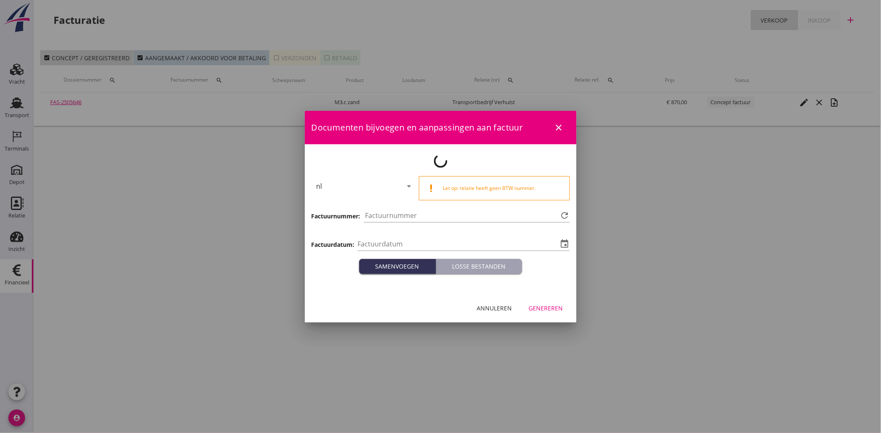
type input "[DATE]"
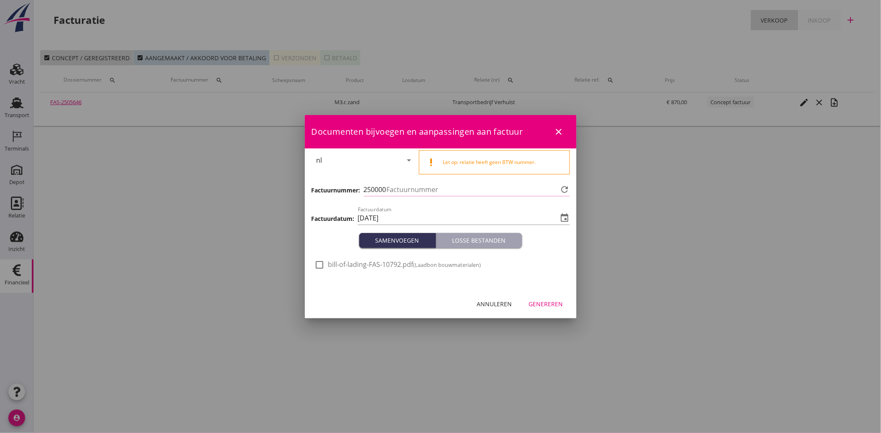
type input "3956"
click at [320, 261] on div at bounding box center [320, 265] width 14 height 14
checkbox input "true"
click at [554, 300] on div "Genereren" at bounding box center [546, 303] width 34 height 9
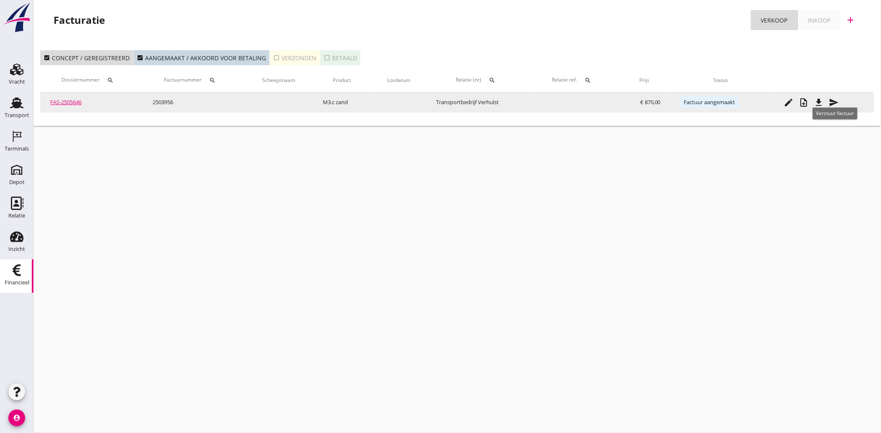
click at [841, 102] on div "send" at bounding box center [833, 102] width 15 height 10
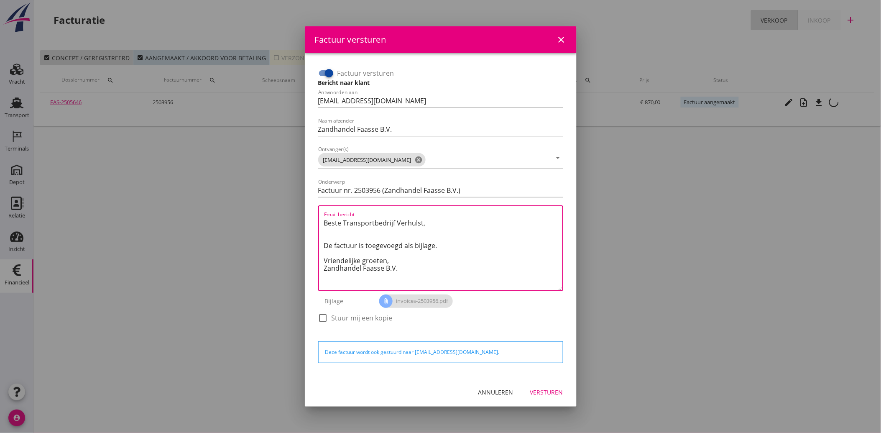
drag, startPoint x: 406, startPoint y: 271, endPoint x: 301, endPoint y: 207, distance: 122.7
click at [301, 207] on div "Factuur versturen close Factuur versturen Bericht naar klant Antwoorden aan [EM…" at bounding box center [440, 216] width 881 height 433
paste textarea "Geachte heer/mevrouw, Hierbij zenden wij u onze factuur i.v.m. de door ons aan …"
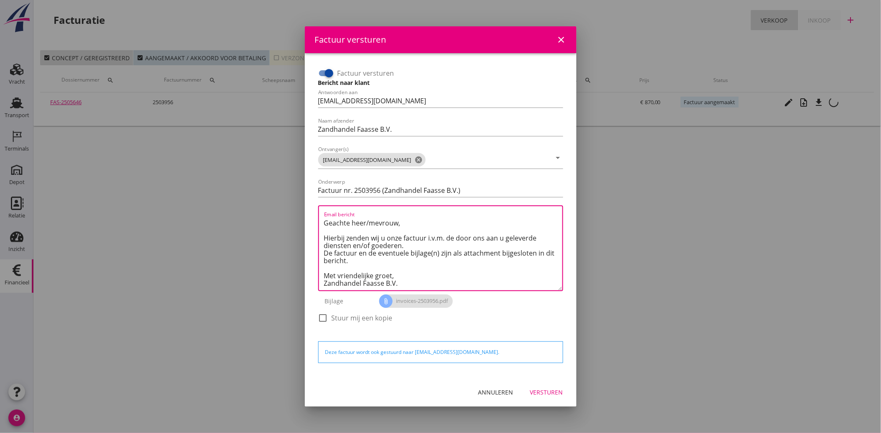
type textarea "Geachte heer/mevrouw, Hierbij zenden wij u onze factuur i.v.m. de door ons aan …"
click at [551, 391] on div "Versturen" at bounding box center [546, 392] width 33 height 9
